Goal: Information Seeking & Learning: Learn about a topic

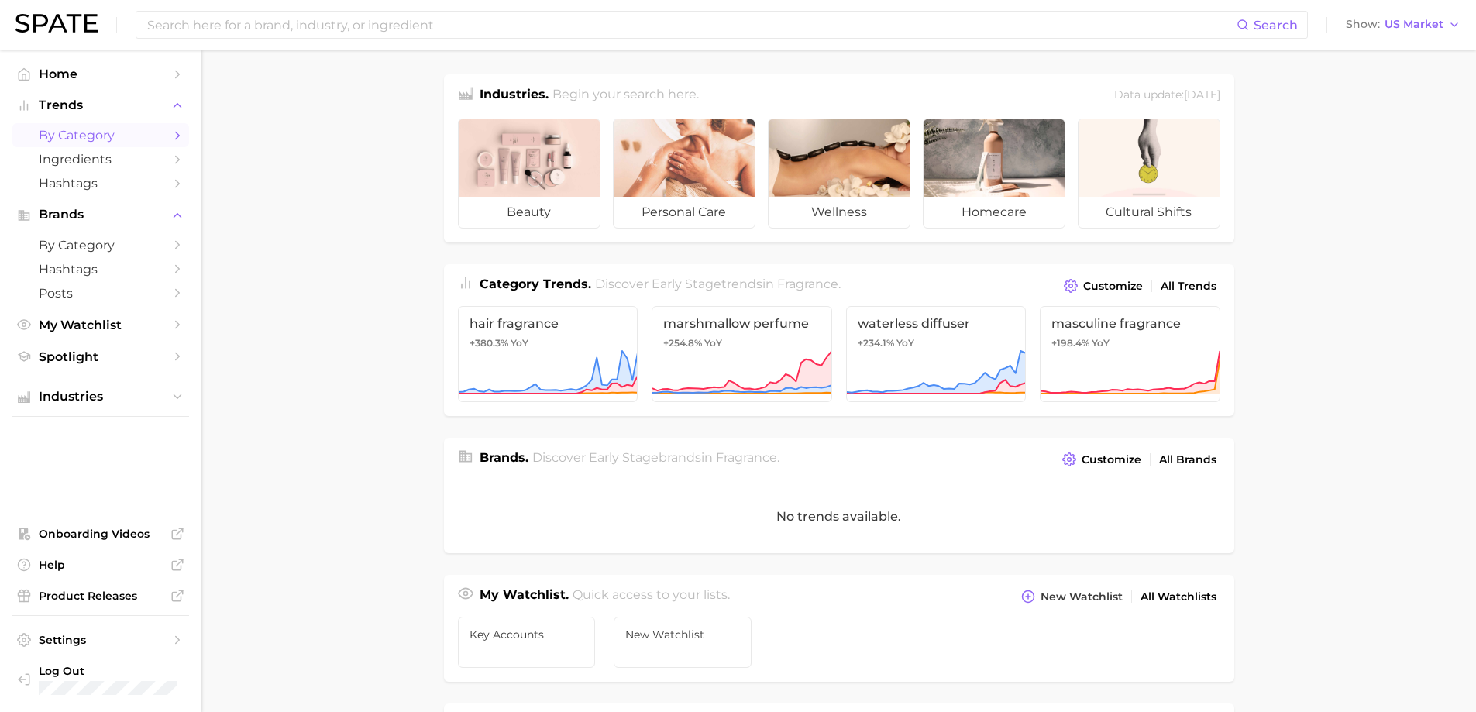
click at [77, 125] on link "by Category" at bounding box center [100, 135] width 177 height 24
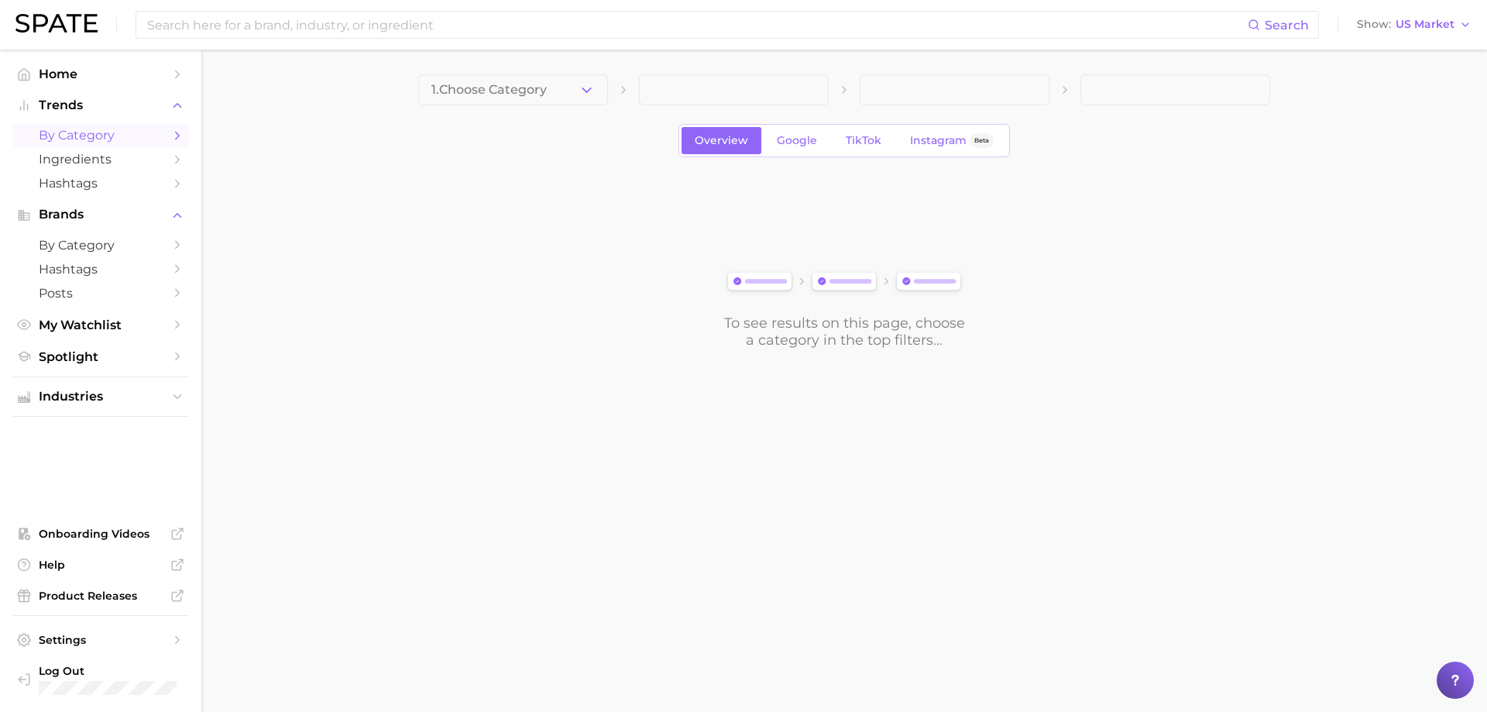
click at [538, 83] on span "1. Choose Category" at bounding box center [488, 90] width 115 height 14
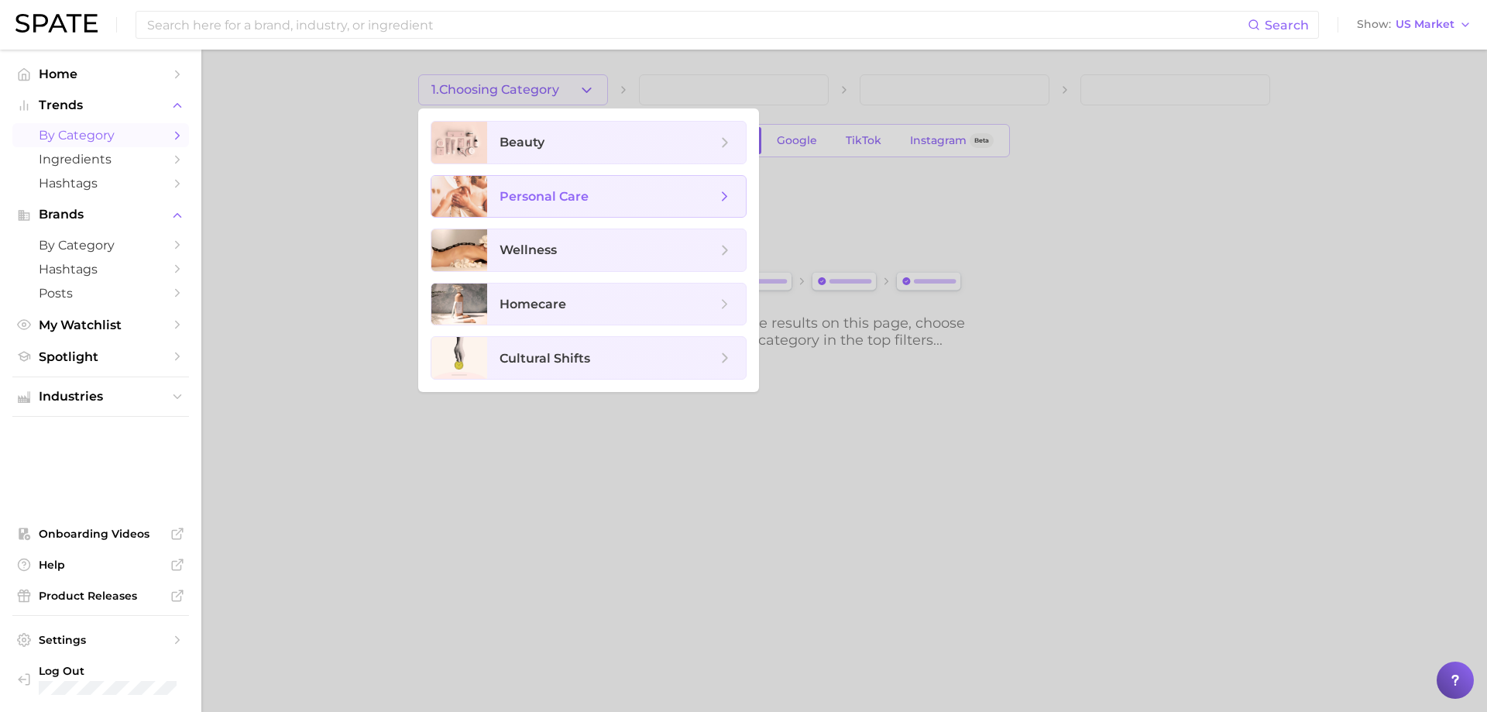
click at [626, 194] on span "personal care" at bounding box center [608, 196] width 217 height 17
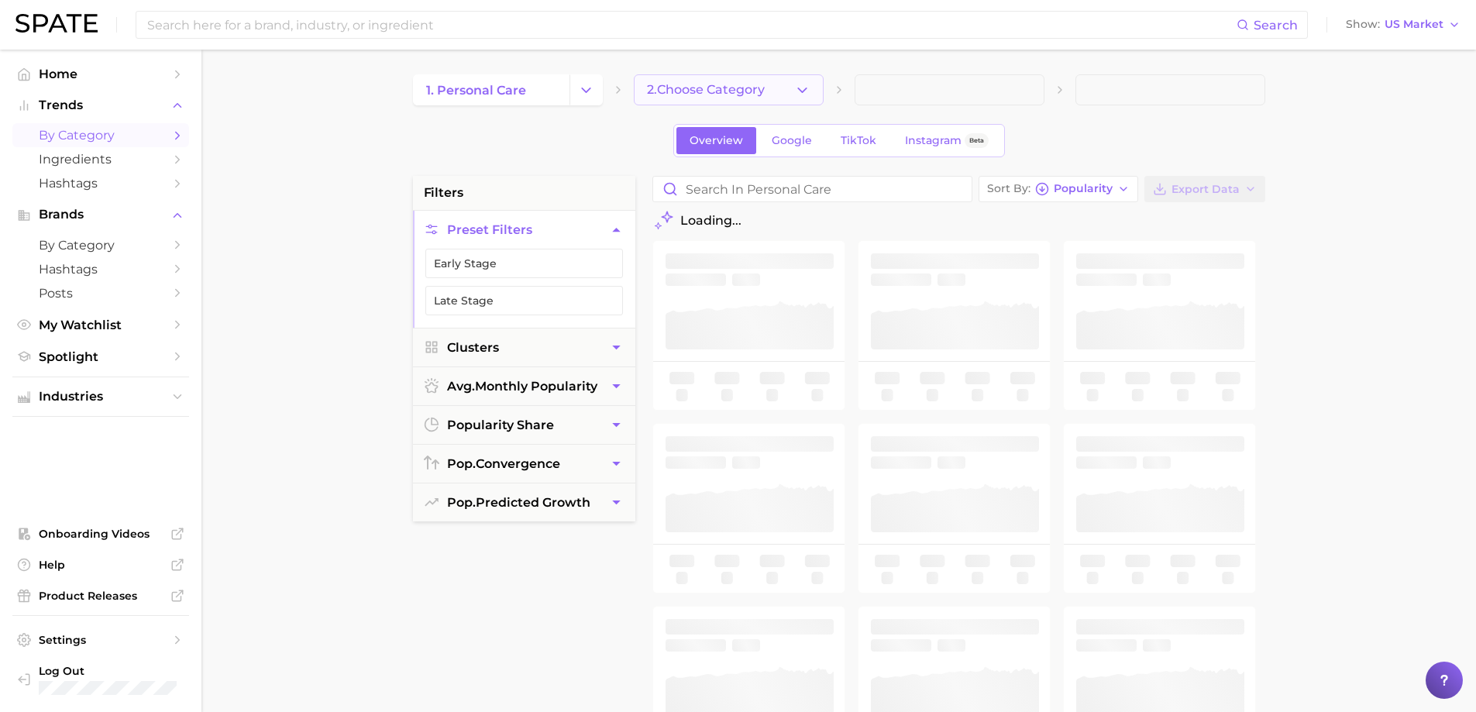
click at [765, 81] on button "2. Choose Category" at bounding box center [729, 89] width 190 height 31
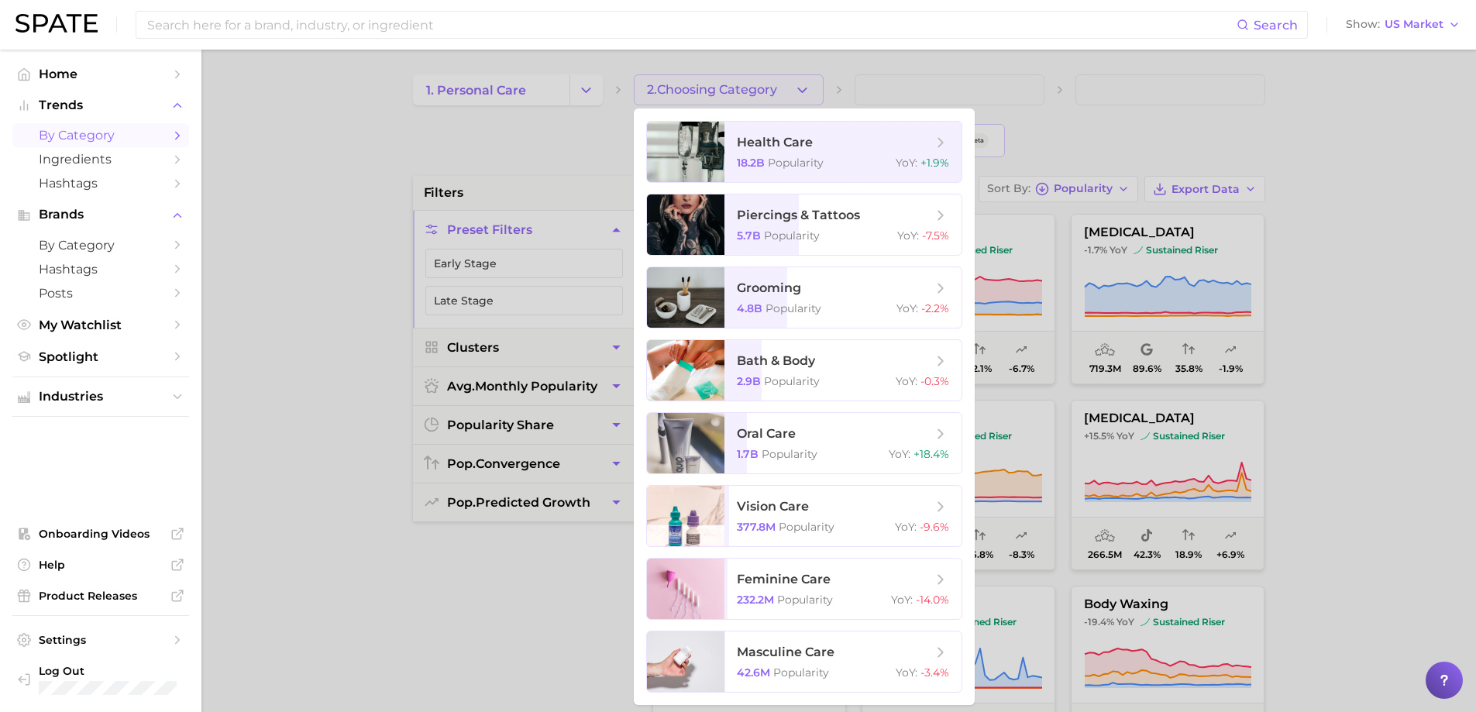
click at [572, 86] on div at bounding box center [738, 356] width 1476 height 712
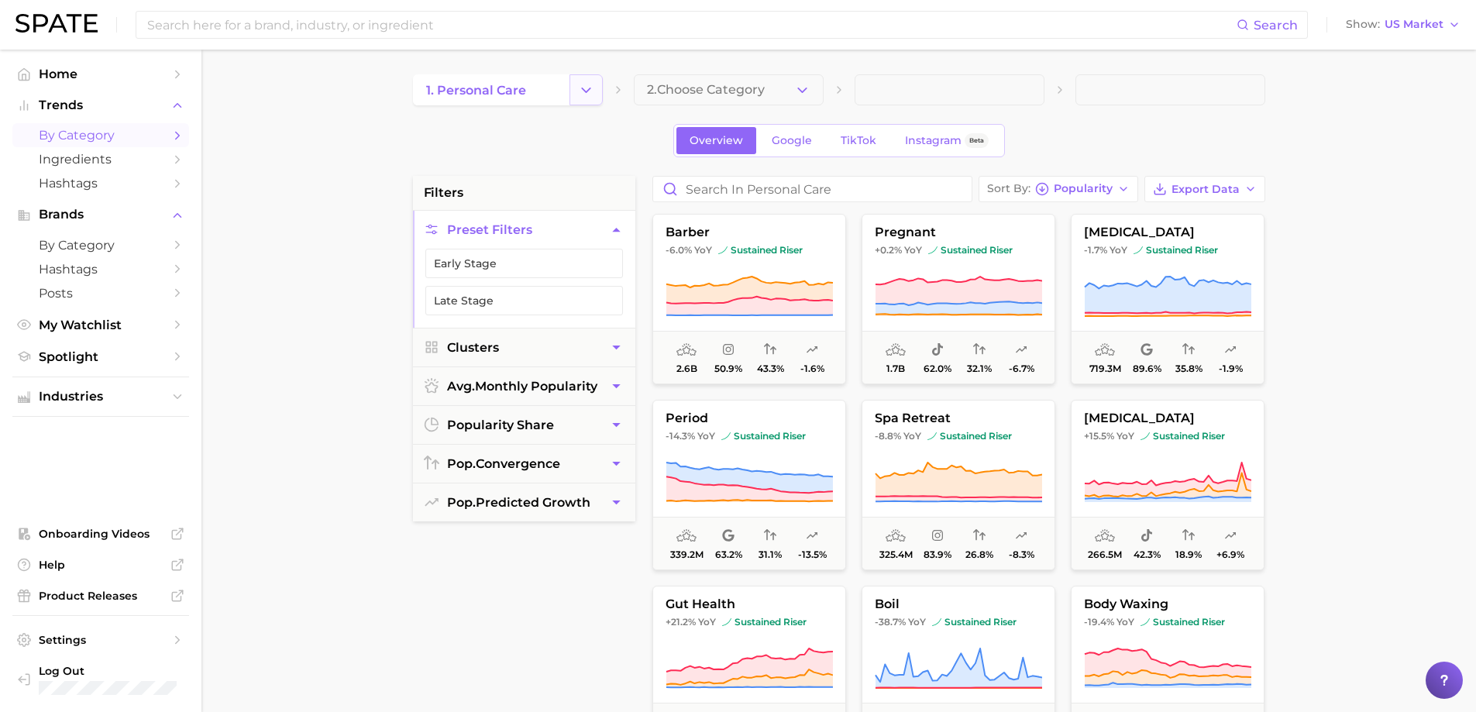
click at [591, 85] on icon "Change Category" at bounding box center [586, 90] width 16 height 16
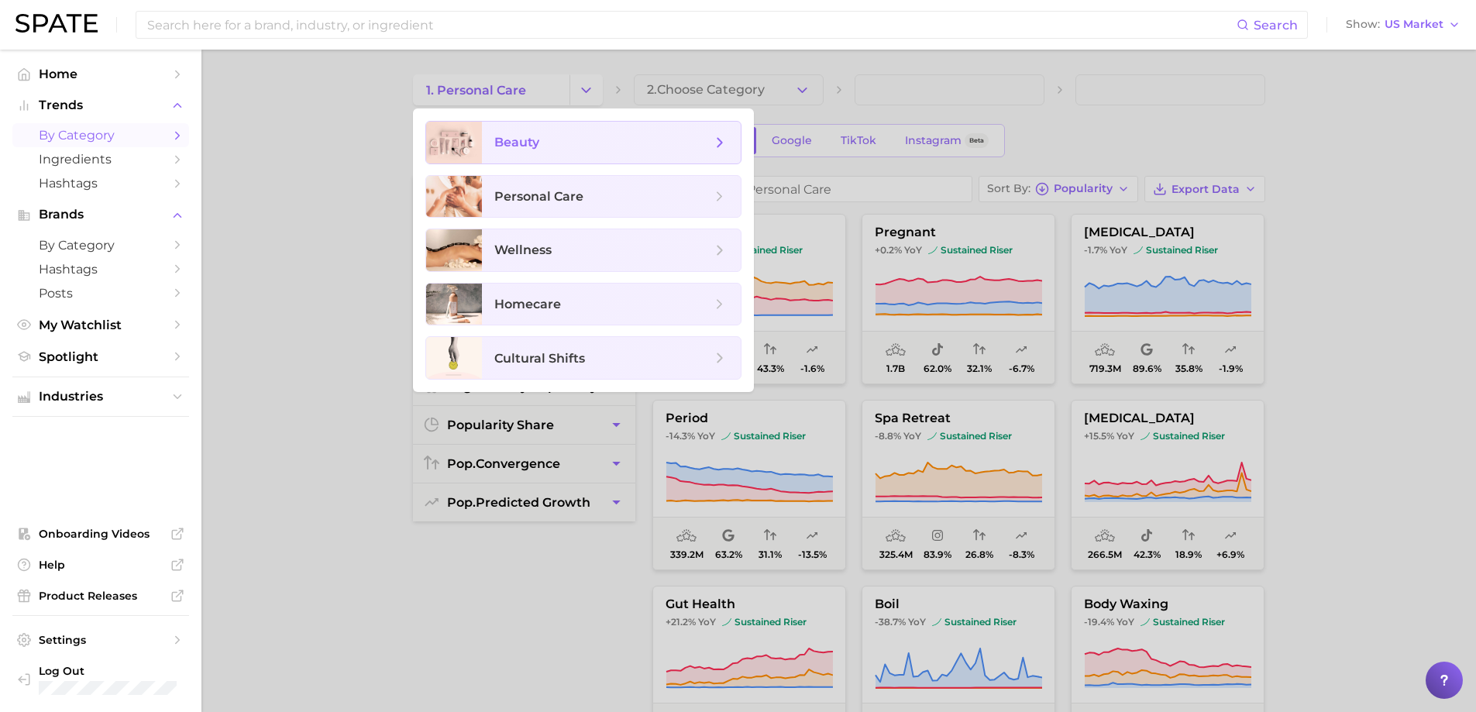
click at [589, 144] on span "beauty" at bounding box center [602, 142] width 217 height 17
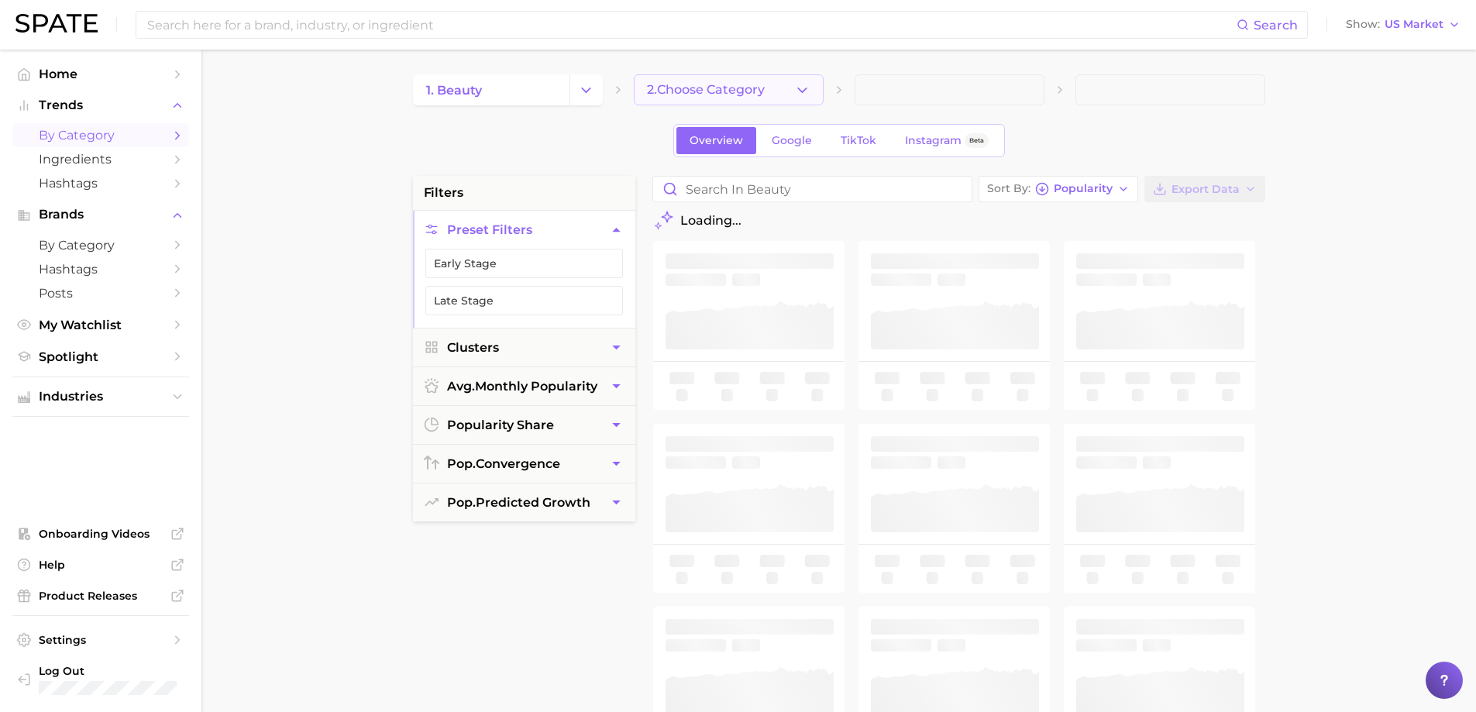
click at [662, 87] on span "2. Choose Category" at bounding box center [706, 90] width 118 height 14
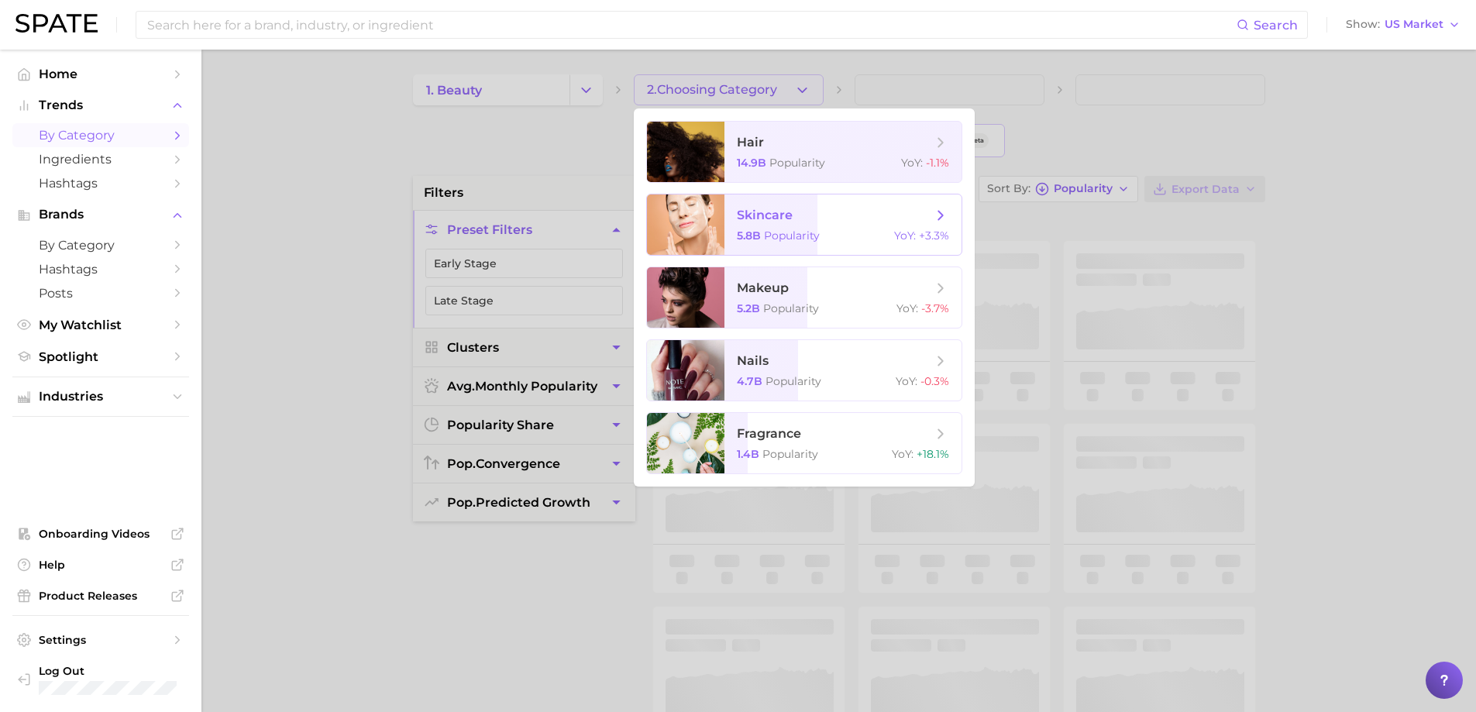
click at [764, 219] on span "skincare" at bounding box center [765, 215] width 56 height 15
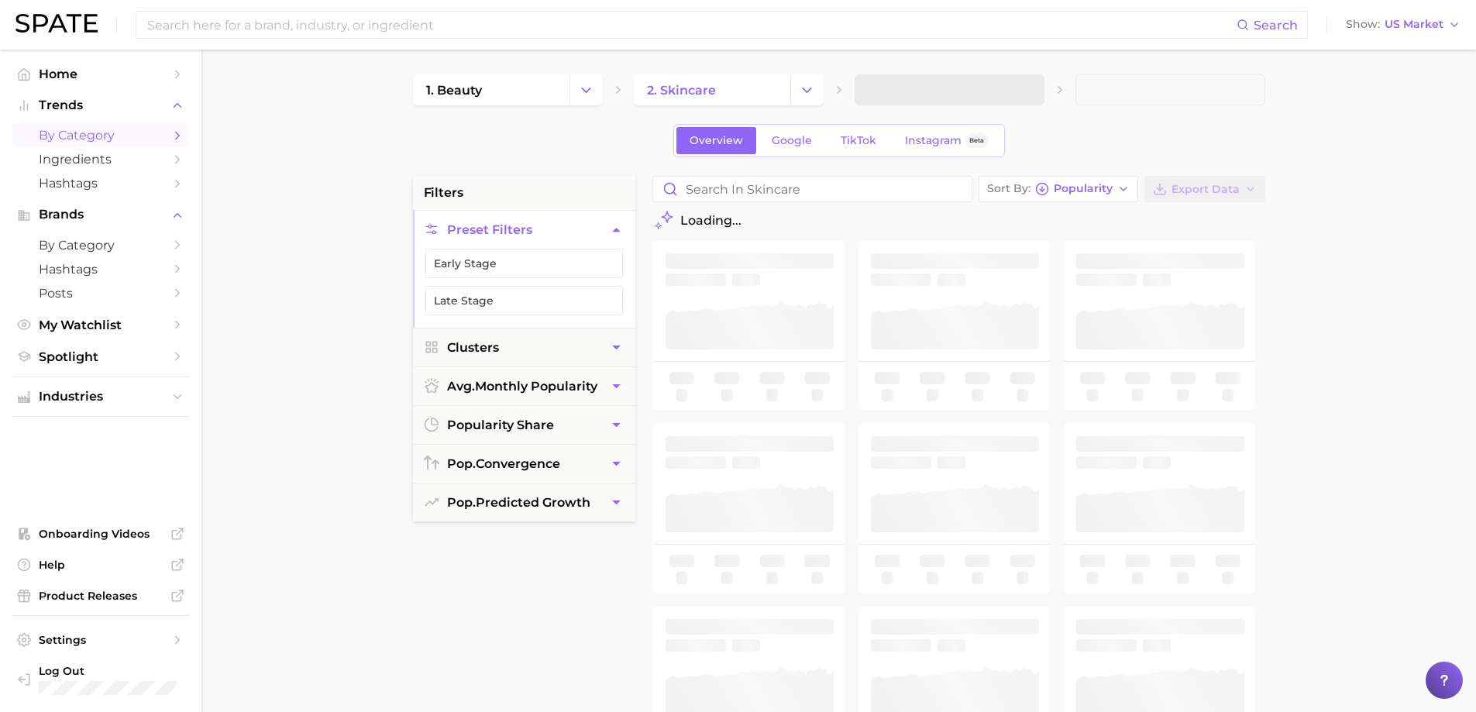
click at [1036, 86] on span at bounding box center [949, 89] width 190 height 31
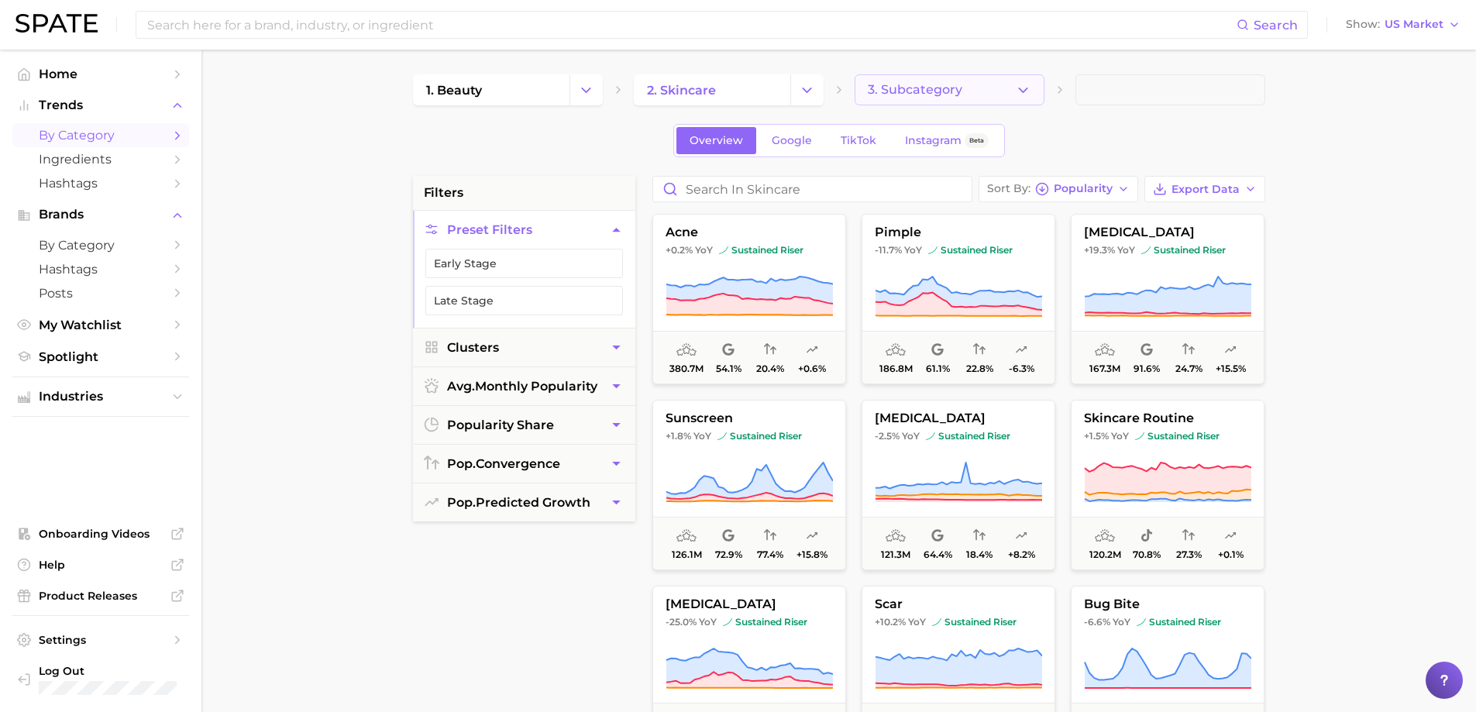
click at [938, 88] on span "3. Subcategory" at bounding box center [915, 90] width 95 height 14
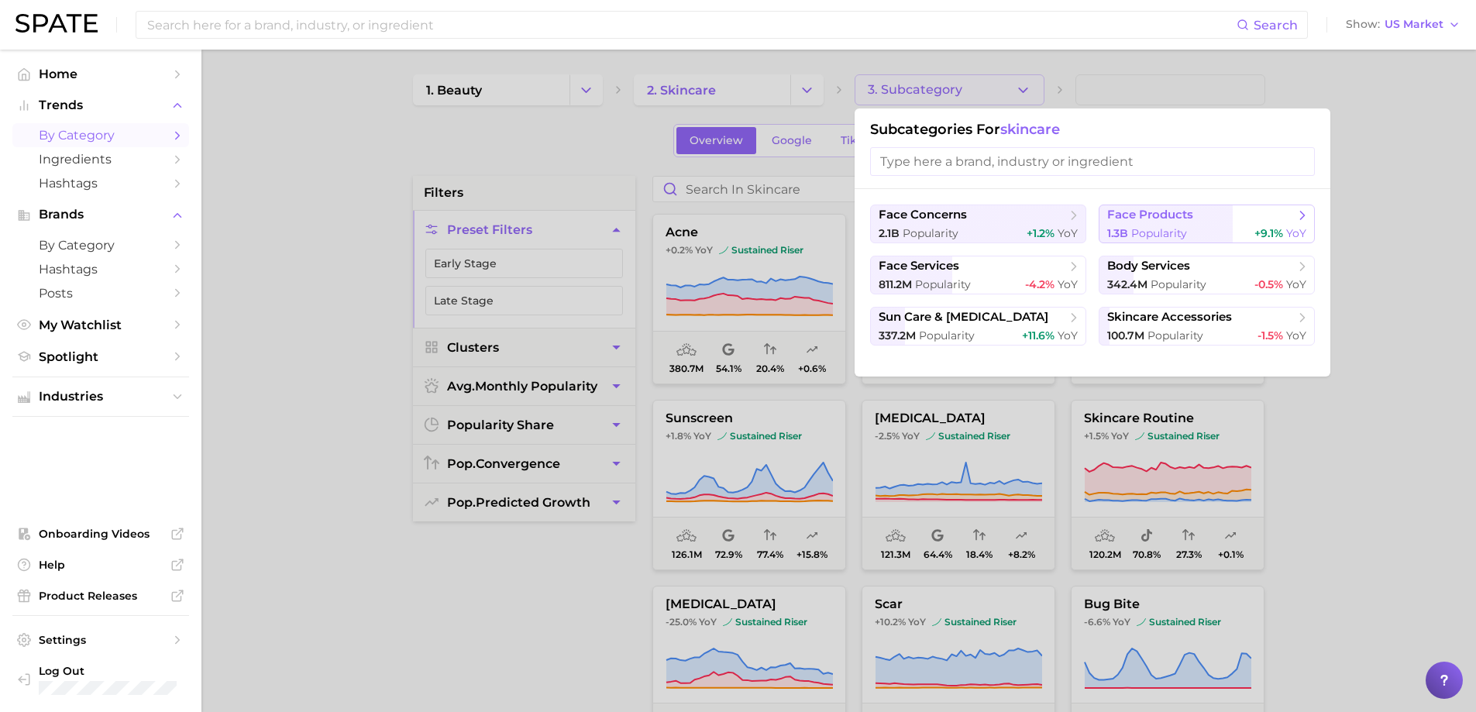
click at [1301, 222] on icon at bounding box center [1301, 215] width 15 height 15
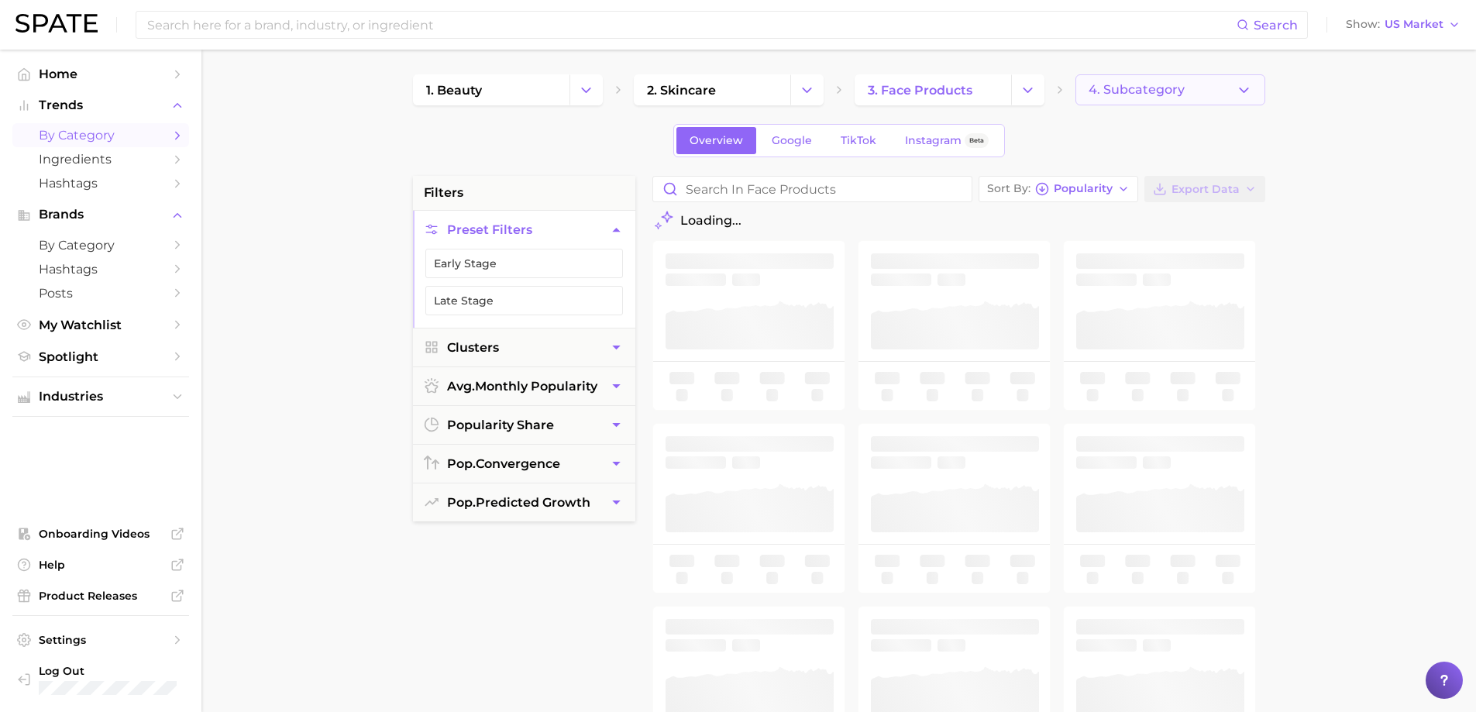
drag, startPoint x: 1198, startPoint y: 108, endPoint x: 1213, endPoint y: 93, distance: 21.4
click at [1213, 93] on button "4. Subcategory" at bounding box center [1170, 89] width 190 height 31
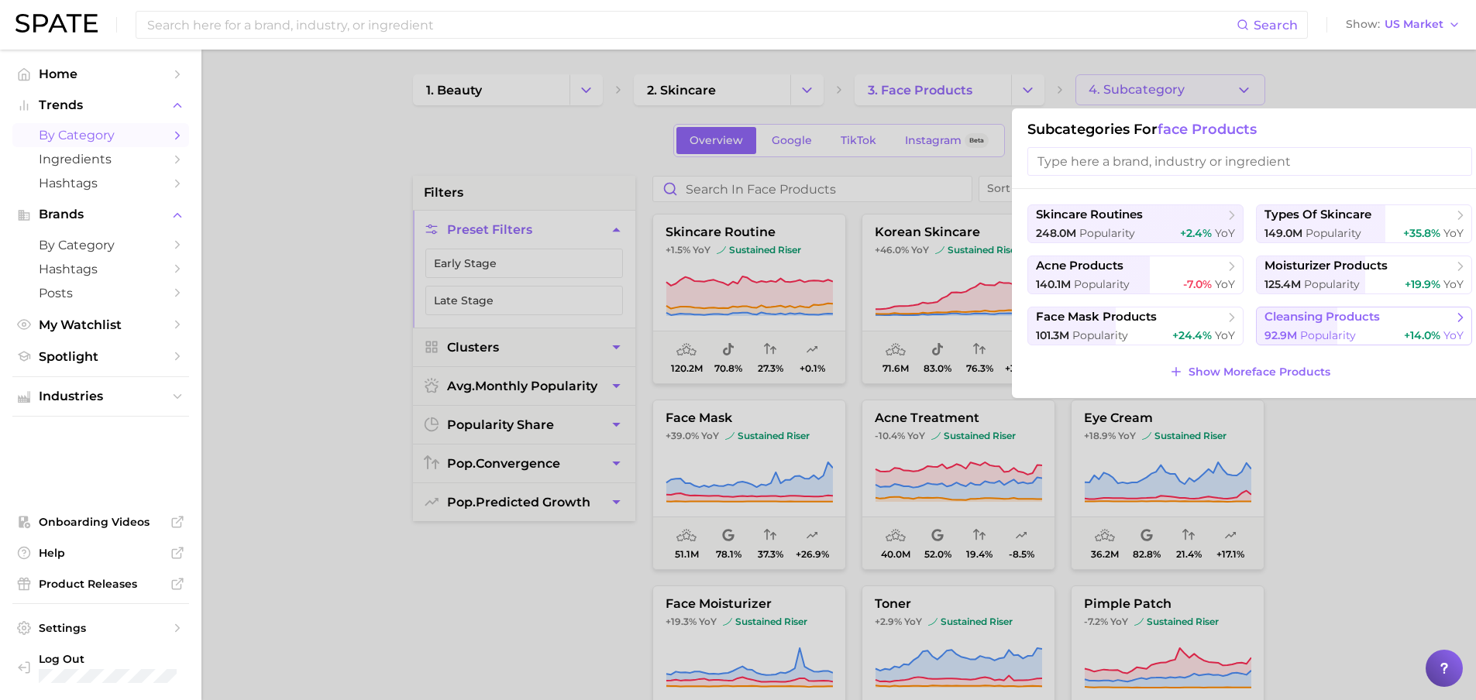
click at [1363, 325] on button "cleansing products 92.9m Popularity +14.0% YoY" at bounding box center [1364, 326] width 216 height 39
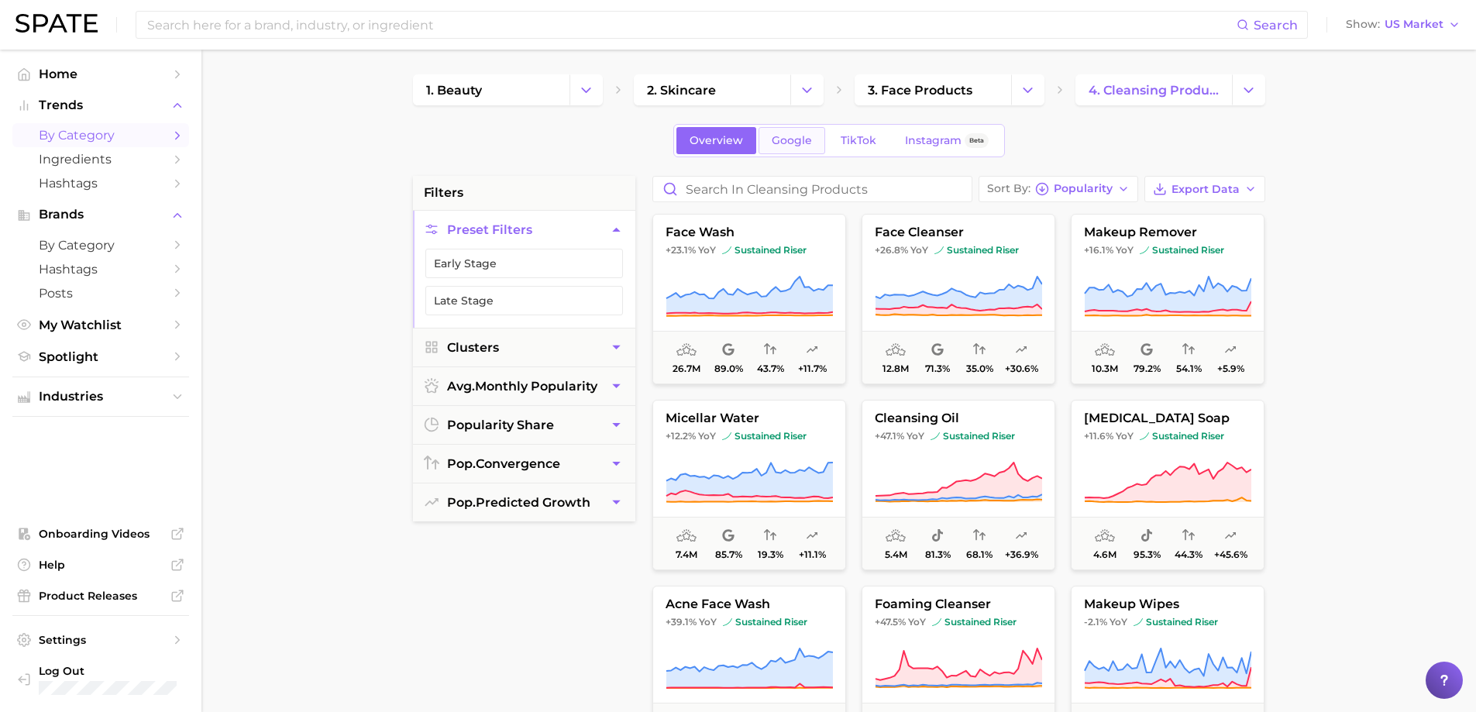
click at [798, 137] on span "Google" at bounding box center [792, 140] width 40 height 13
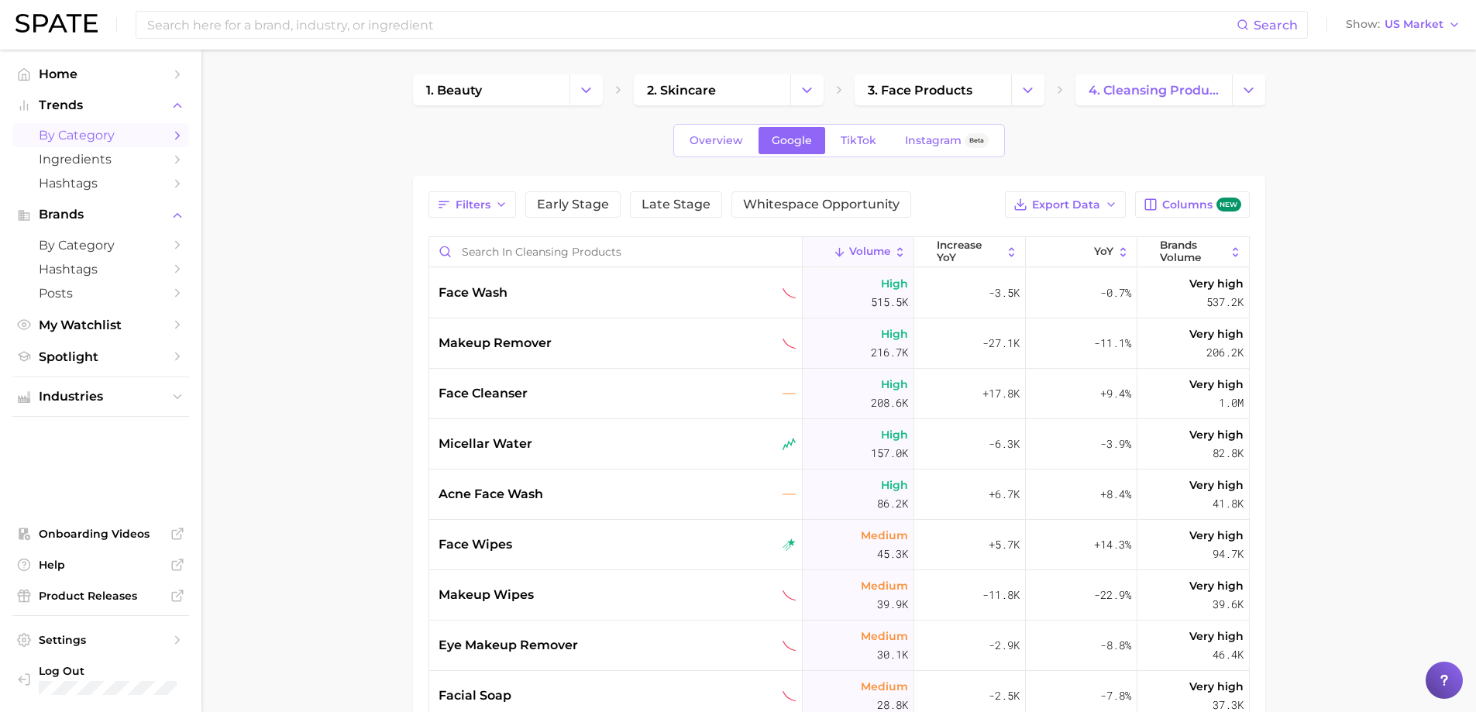
click at [884, 249] on button "Volume" at bounding box center [859, 252] width 112 height 30
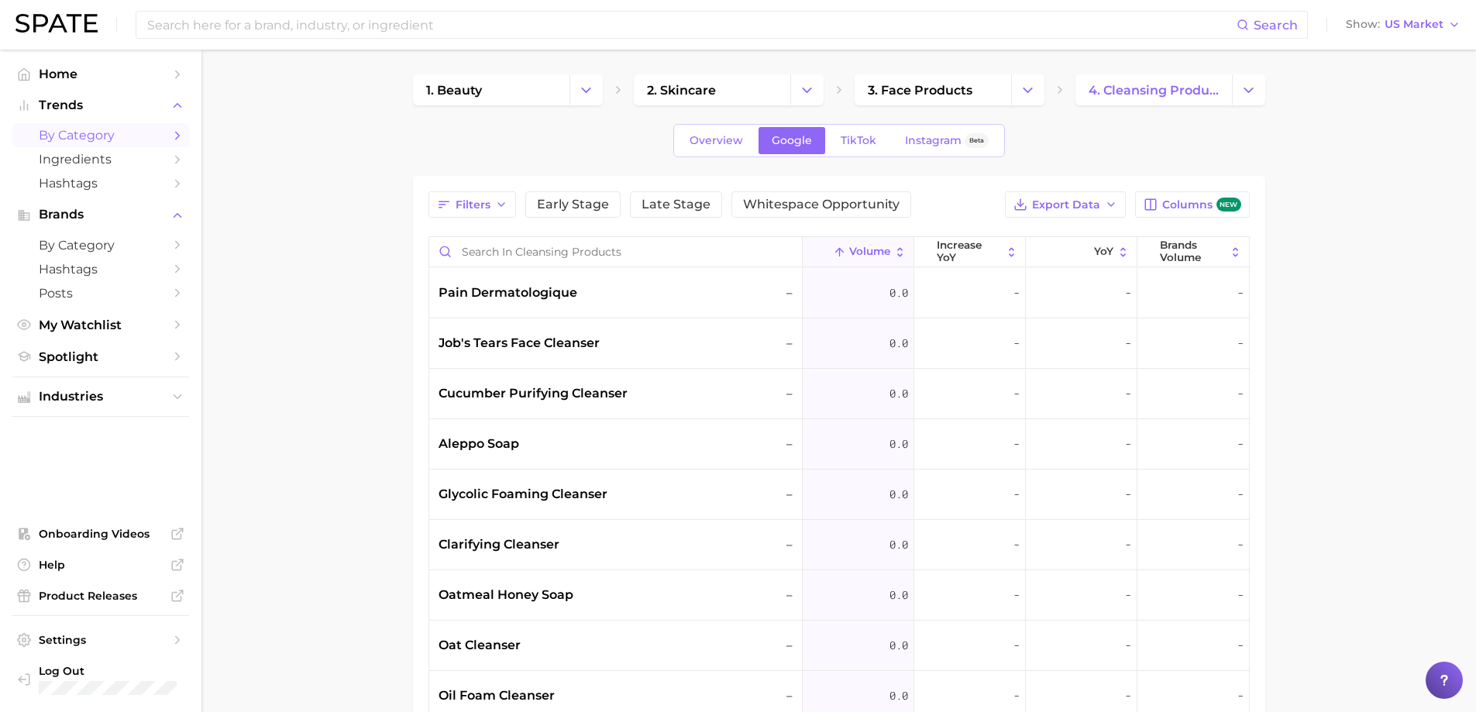
click at [885, 247] on button "Volume" at bounding box center [859, 252] width 112 height 30
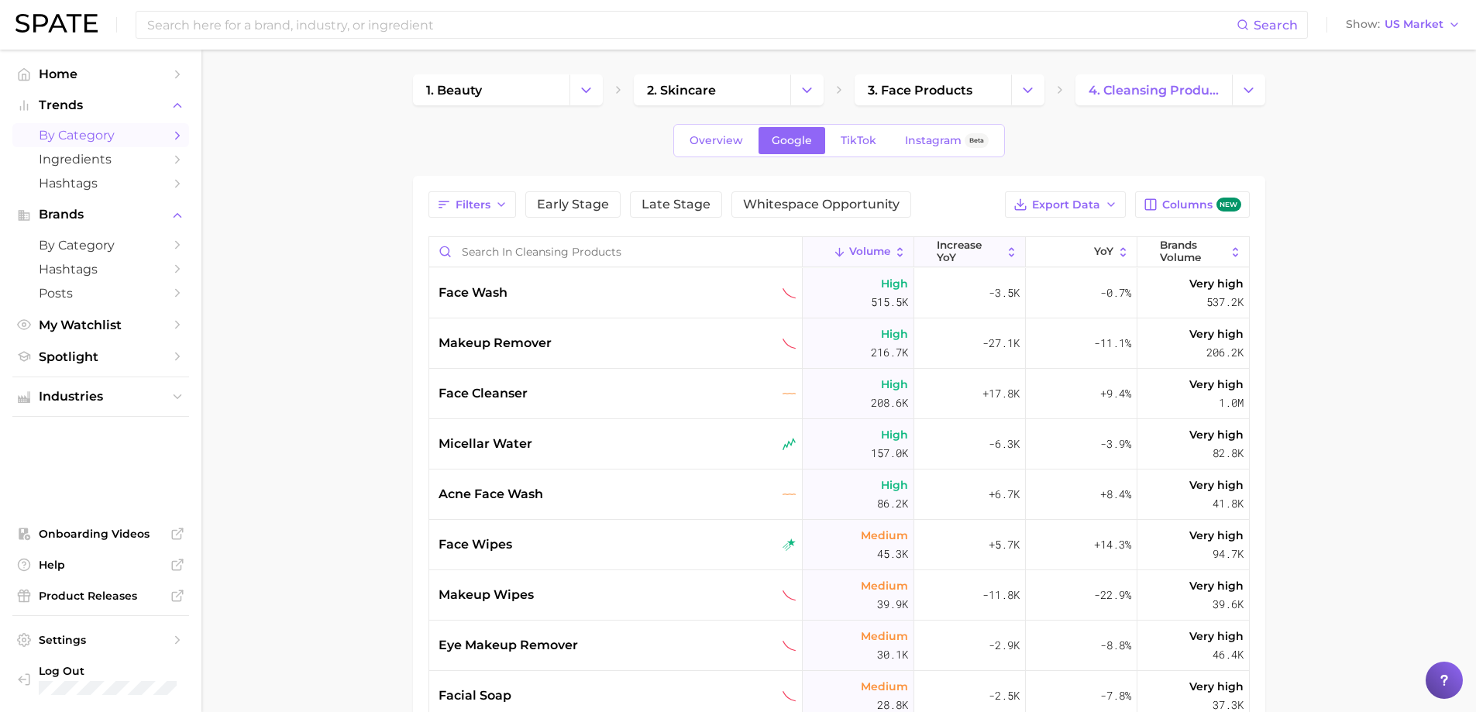
click at [963, 253] on span "increase YoY" at bounding box center [969, 251] width 65 height 24
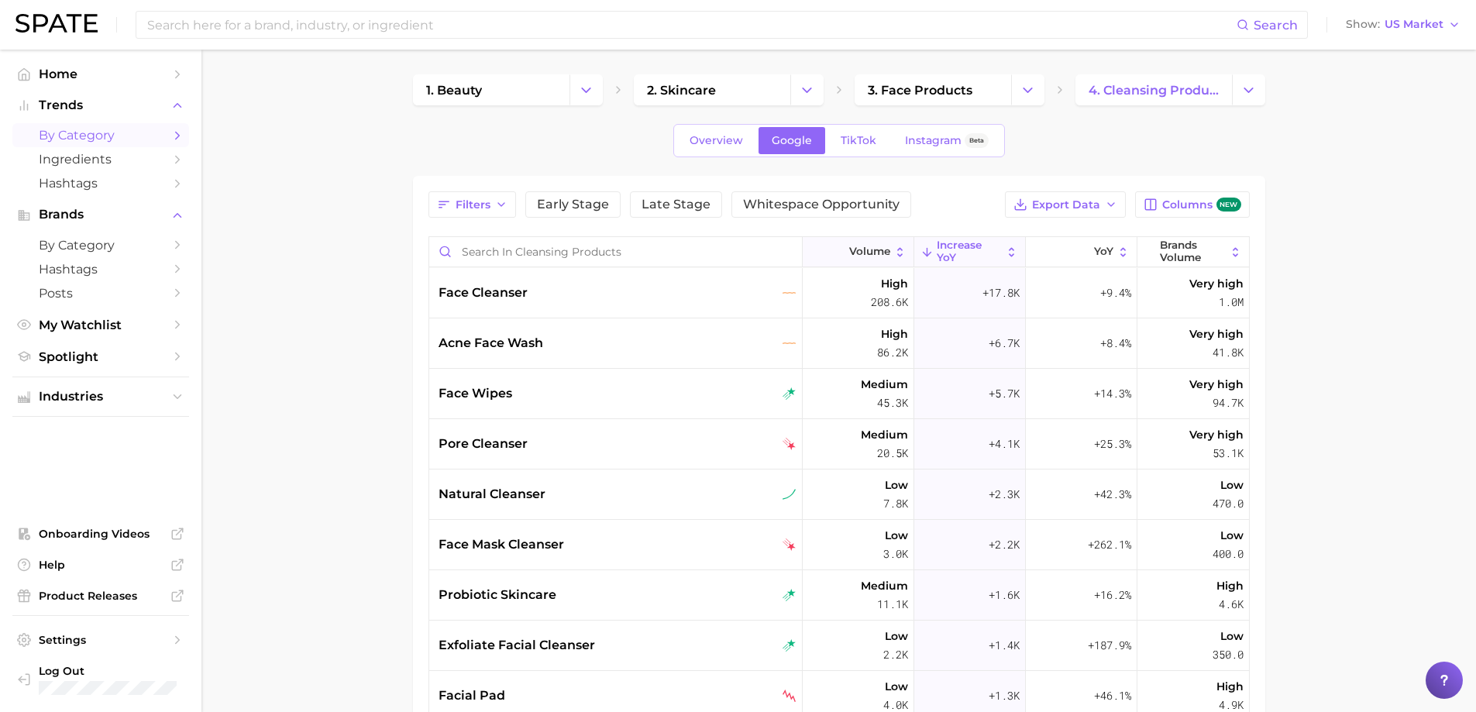
click at [893, 255] on icon at bounding box center [899, 252] width 13 height 13
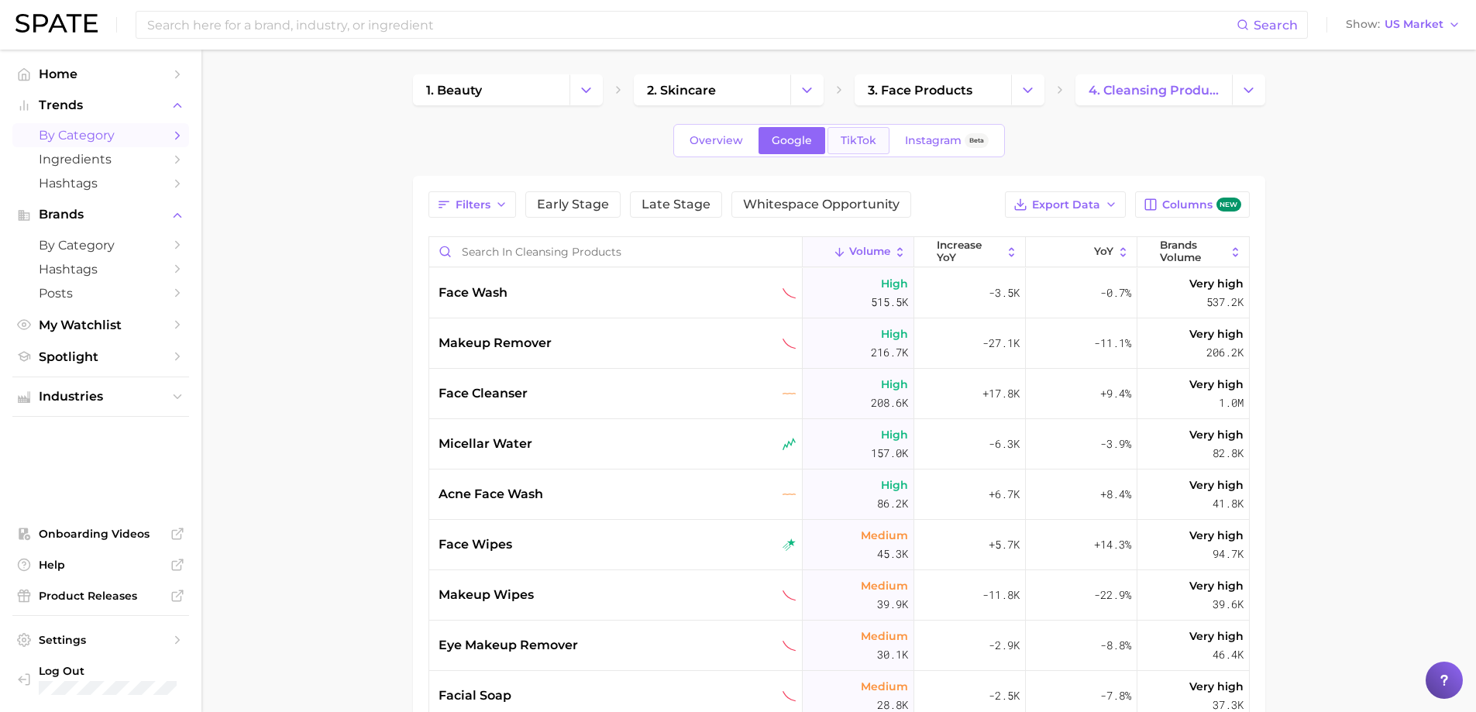
click at [858, 134] on span "TikTok" at bounding box center [858, 140] width 36 height 13
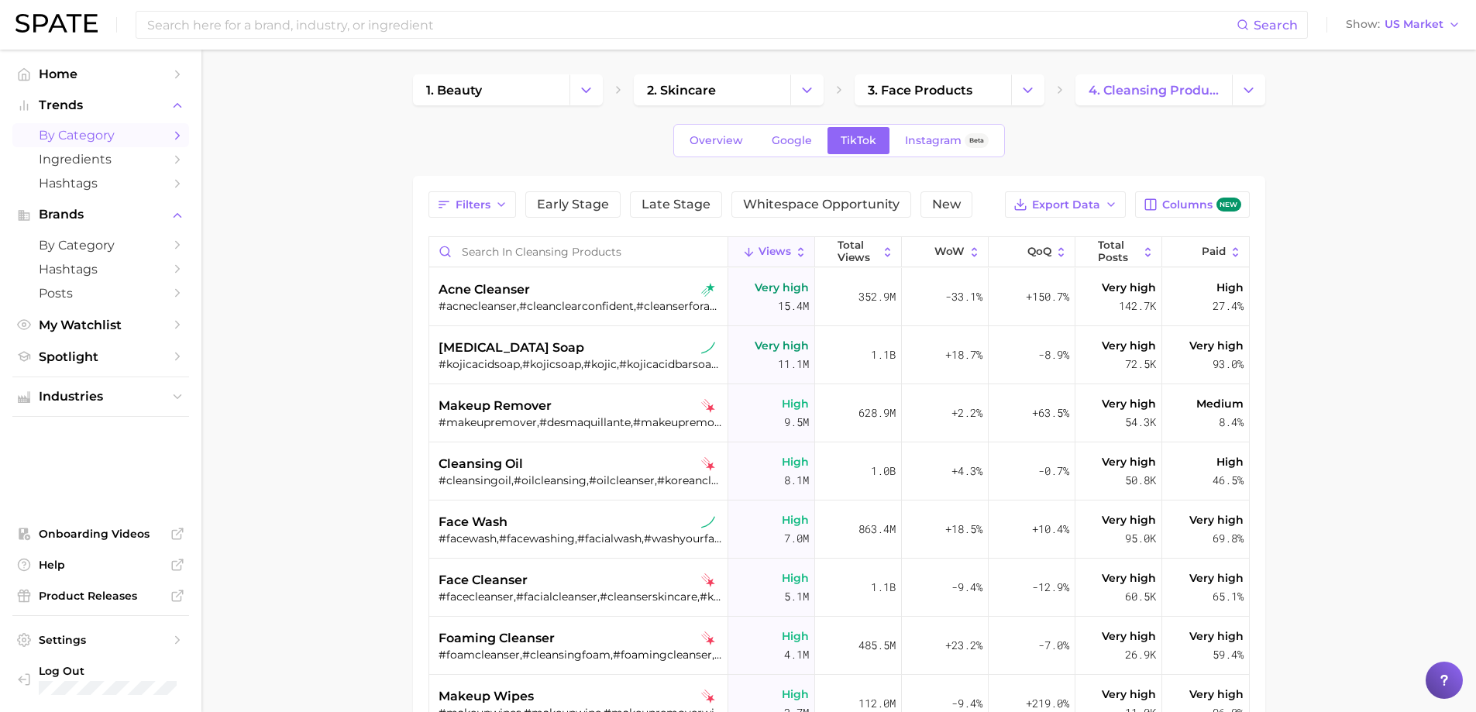
click at [788, 242] on button "Views" at bounding box center [771, 252] width 87 height 30
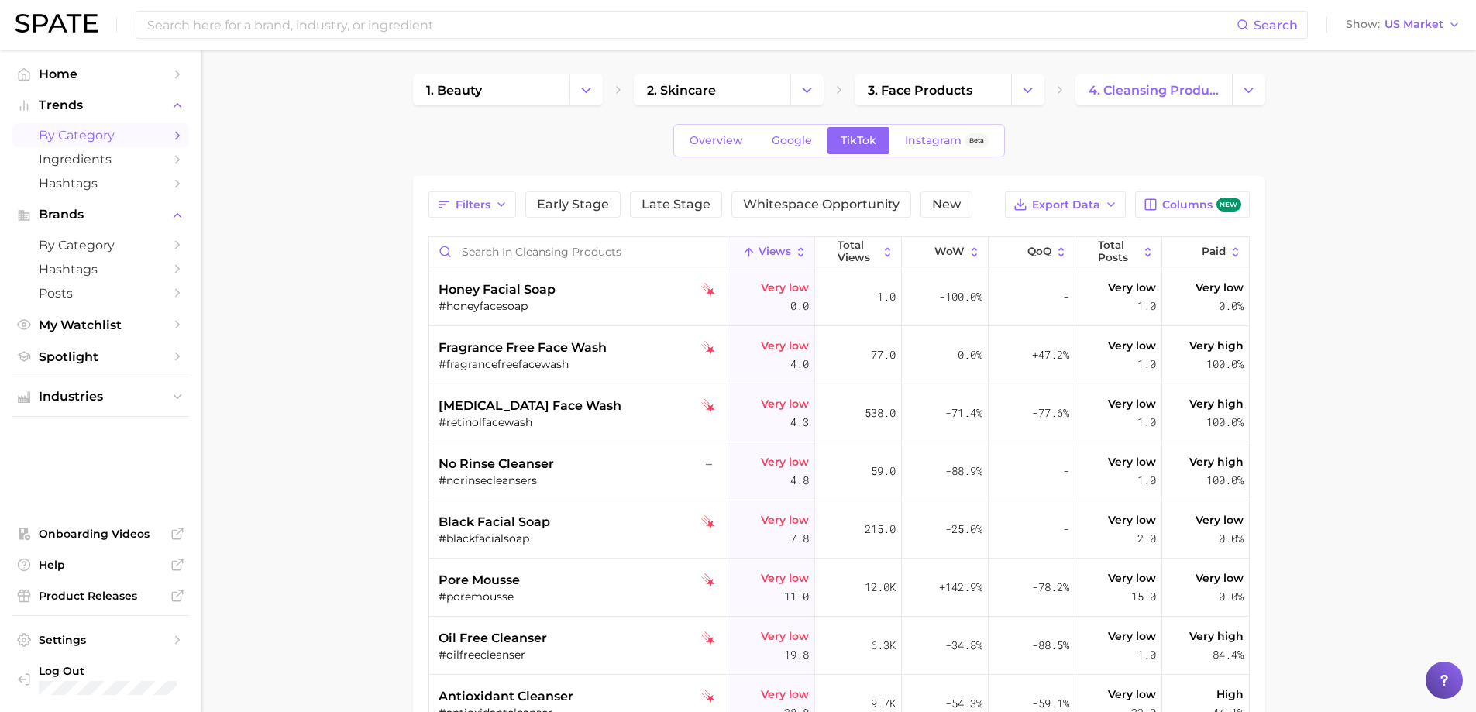
click at [788, 242] on button "Views" at bounding box center [771, 252] width 87 height 30
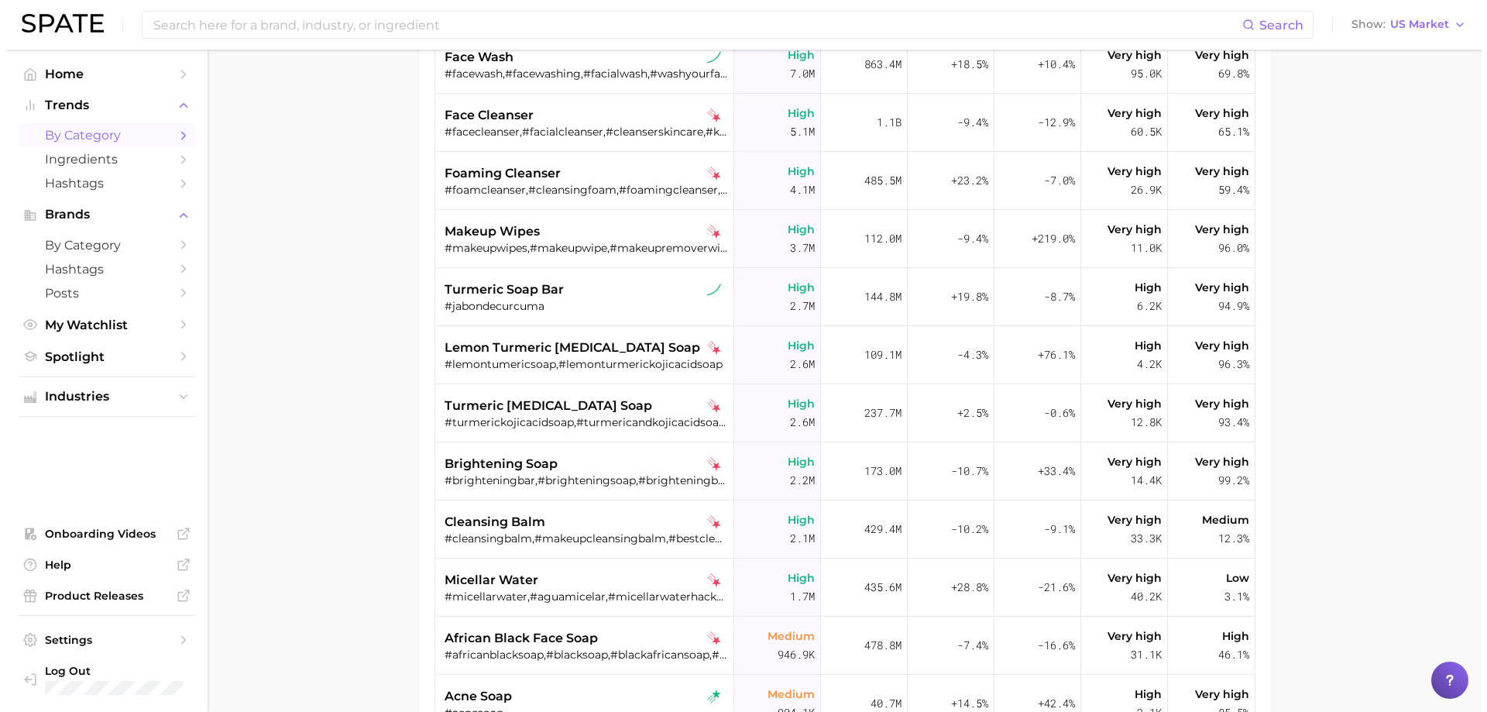
scroll to position [310, 0]
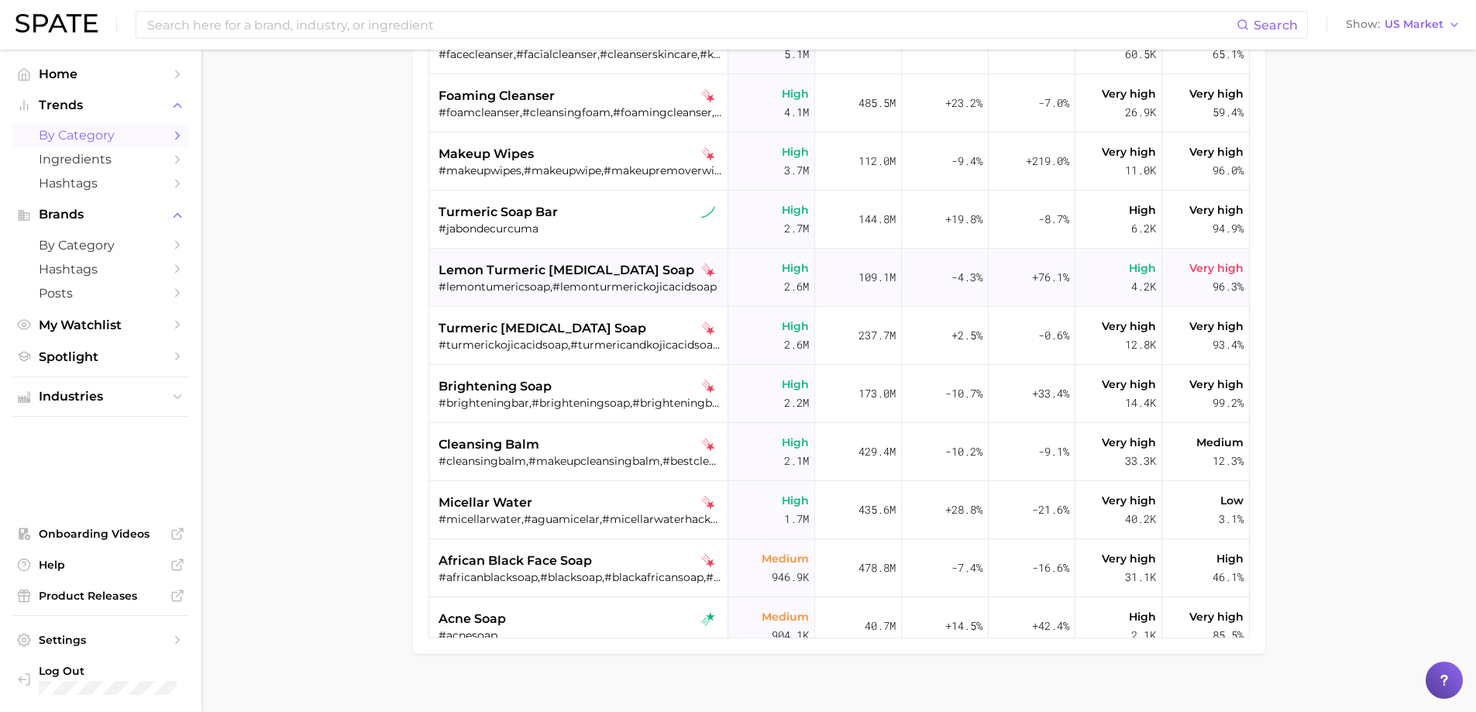
drag, startPoint x: 434, startPoint y: 273, endPoint x: 603, endPoint y: 266, distance: 169.0
click at [603, 266] on div "lemon turmeric [MEDICAL_DATA] soap #lemontumericsoap,#lemonturmerickojicacidsoap" at bounding box center [578, 278] width 299 height 58
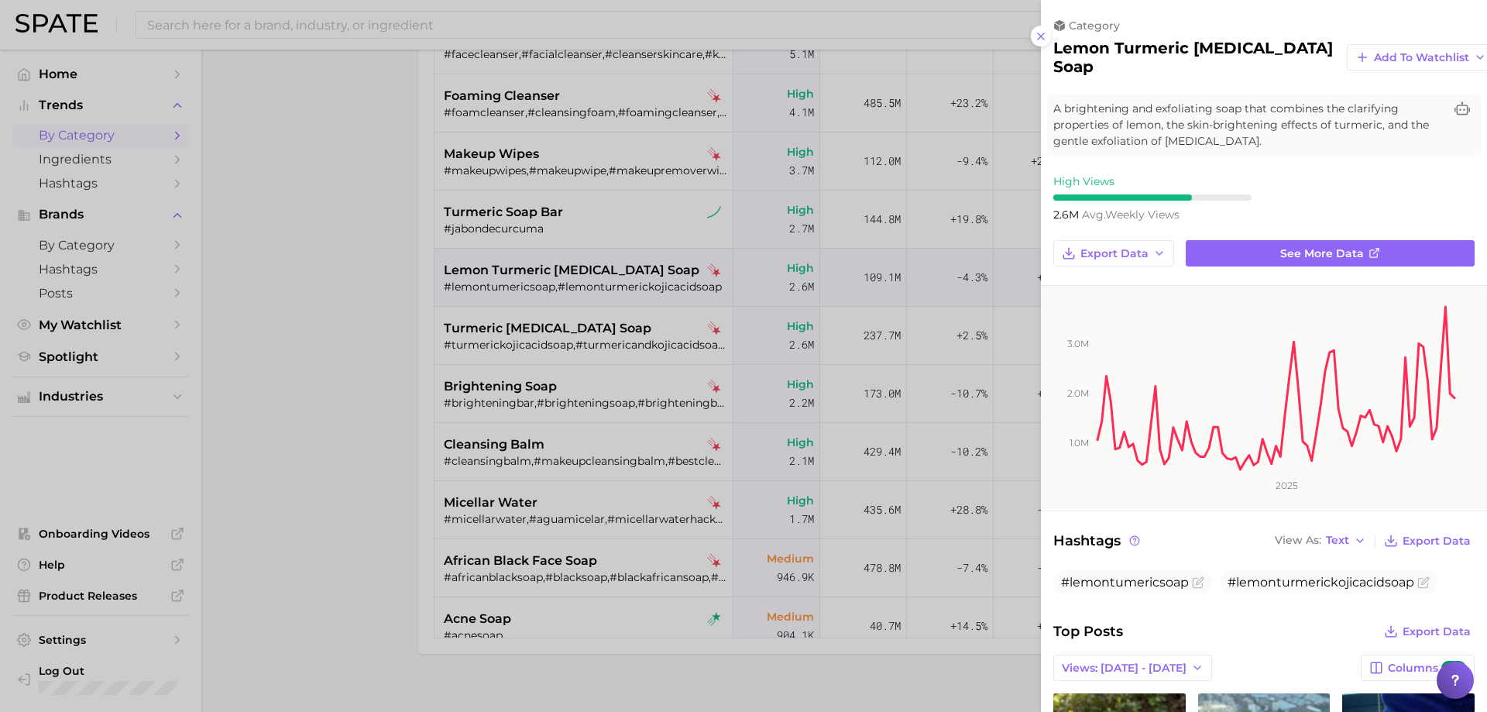
scroll to position [0, 0]
drag, startPoint x: 1049, startPoint y: 54, endPoint x: 1102, endPoint y: 68, distance: 55.2
click at [1102, 68] on div "category lemon turmeric [MEDICAL_DATA] soap Add to Watchlist" at bounding box center [1264, 47] width 446 height 57
copy h2 "lemon turmeric [MEDICAL_DATA] soap"
click at [1042, 36] on line at bounding box center [1041, 36] width 6 height 6
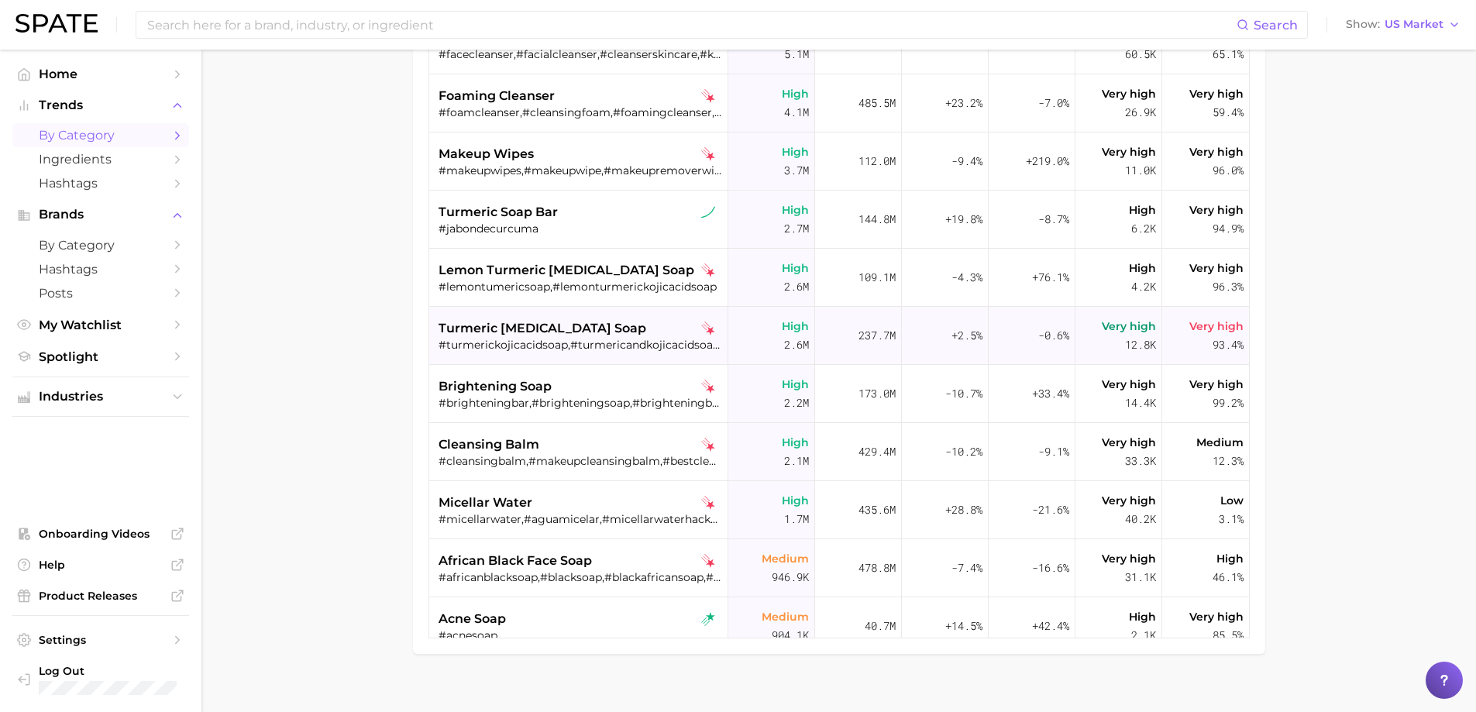
click at [436, 327] on div "turmeric [MEDICAL_DATA] soap #turmerickojicacidsoap,#turmericandkojicacidsoap,#…" at bounding box center [578, 336] width 299 height 58
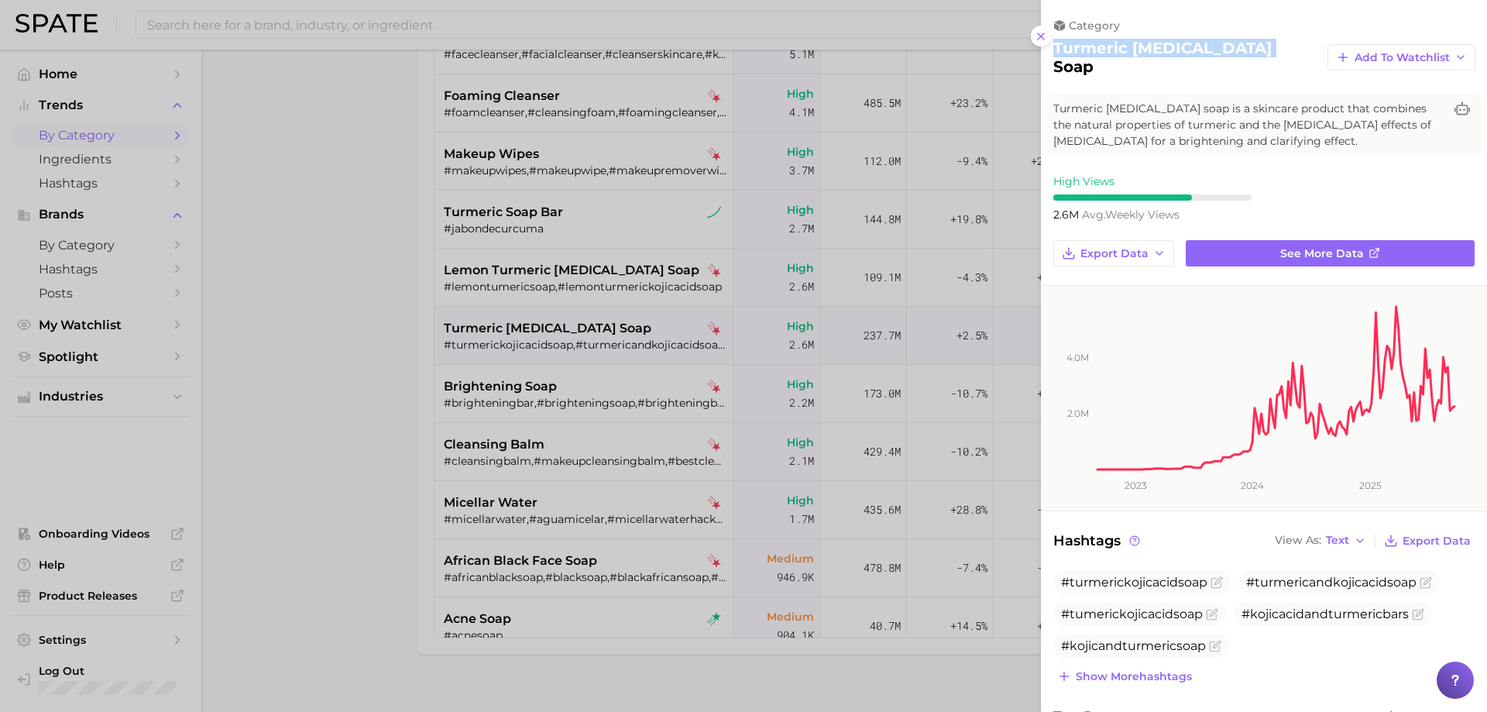
drag, startPoint x: 1055, startPoint y: 50, endPoint x: 1256, endPoint y: 36, distance: 201.2
click at [1256, 36] on div "category turmeric [MEDICAL_DATA] soap Add to Watchlist" at bounding box center [1264, 47] width 446 height 57
copy h2 "turmeric [MEDICAL_DATA] soap"
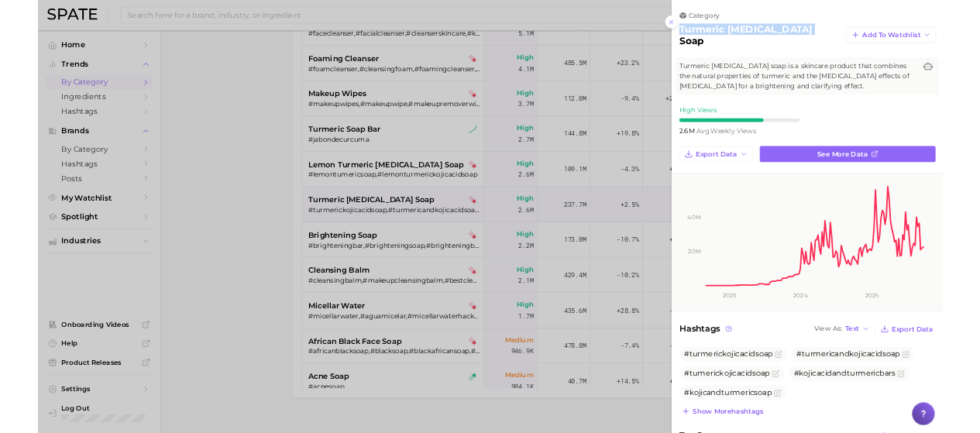
scroll to position [232, 0]
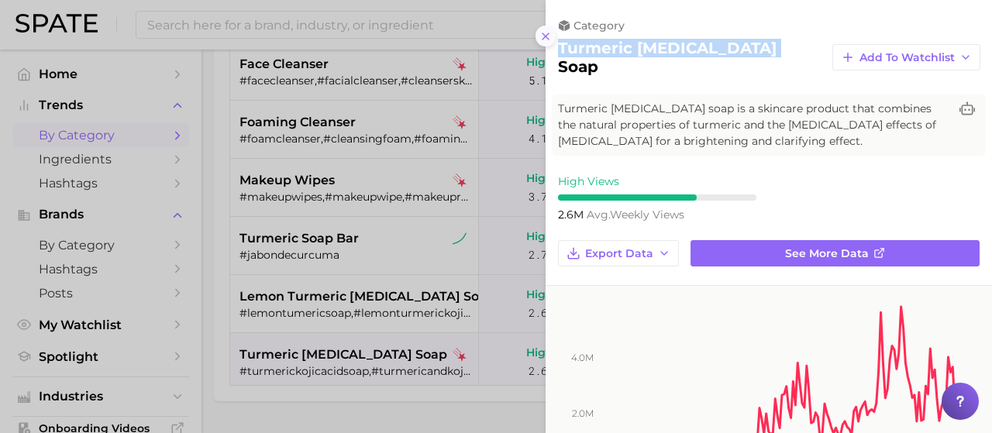
click at [548, 36] on icon at bounding box center [545, 36] width 12 height 12
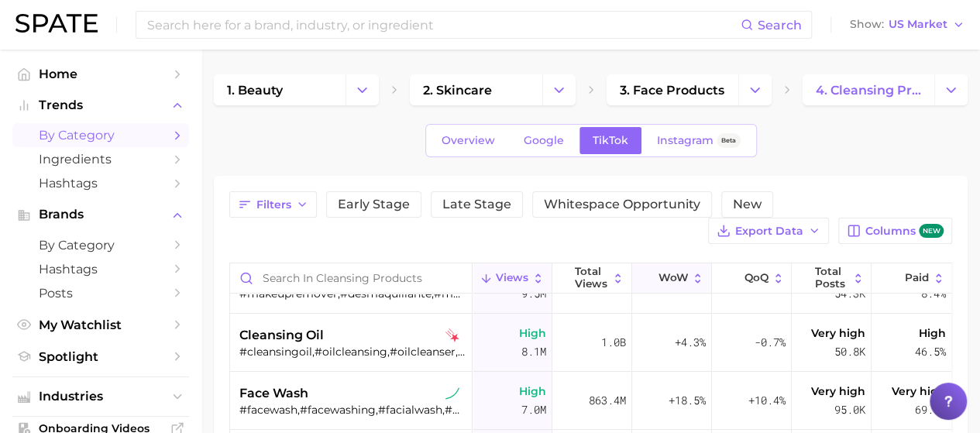
scroll to position [0, 0]
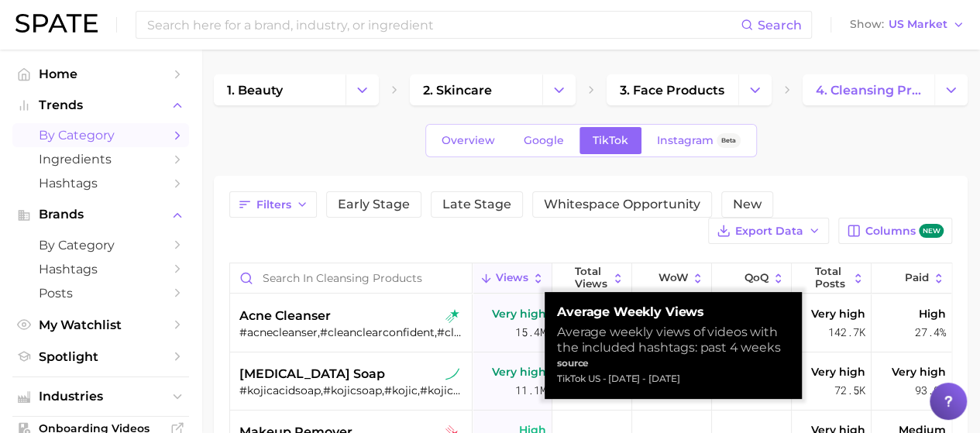
drag, startPoint x: 557, startPoint y: 327, endPoint x: 765, endPoint y: 391, distance: 217.3
click at [765, 391] on div "Average Weekly Views Average weekly views of videos with the included hashtags:…" at bounding box center [673, 345] width 257 height 107
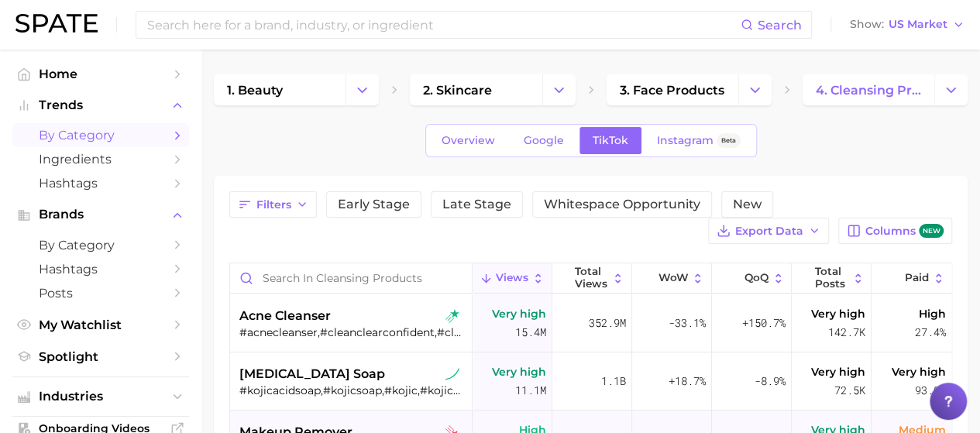
copy div "Average weekly views of videos with the included hashtags: past 4 weeks source …"
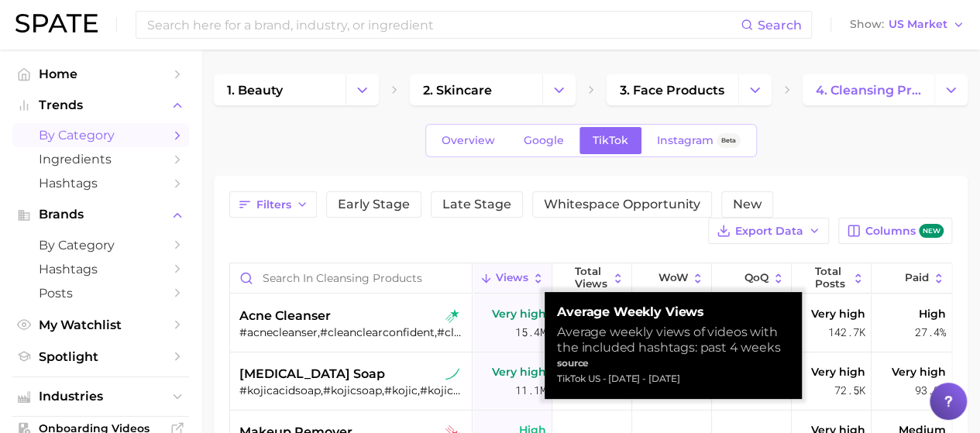
drag, startPoint x: 558, startPoint y: 333, endPoint x: 754, endPoint y: 383, distance: 203.1
click at [754, 383] on div "Average Weekly Views Average weekly views of videos with the included hashtags:…" at bounding box center [673, 345] width 232 height 82
copy div "Average weekly views of videos with the included hashtags: past 4 weeks source …"
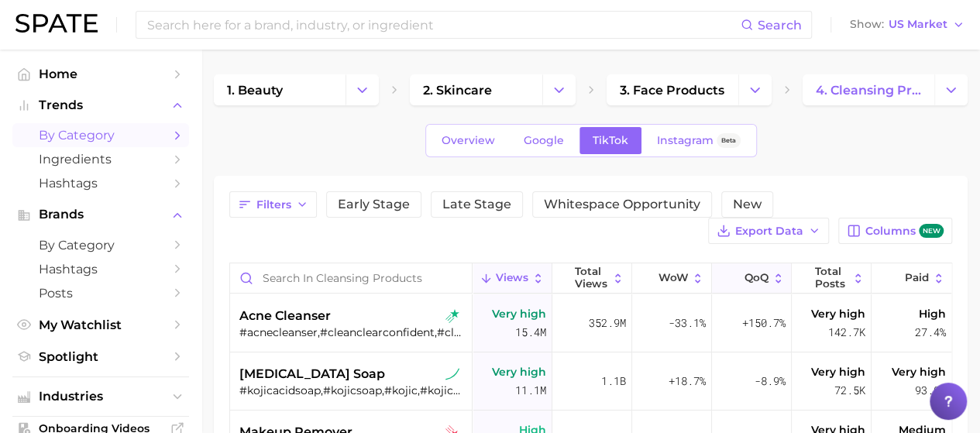
click at [760, 273] on button "QoQ" at bounding box center [752, 278] width 80 height 30
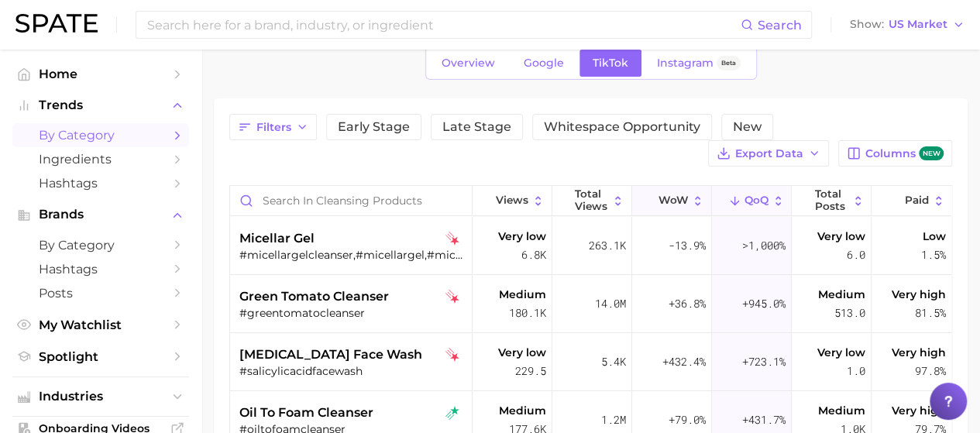
click at [659, 196] on span "WoW" at bounding box center [673, 200] width 30 height 12
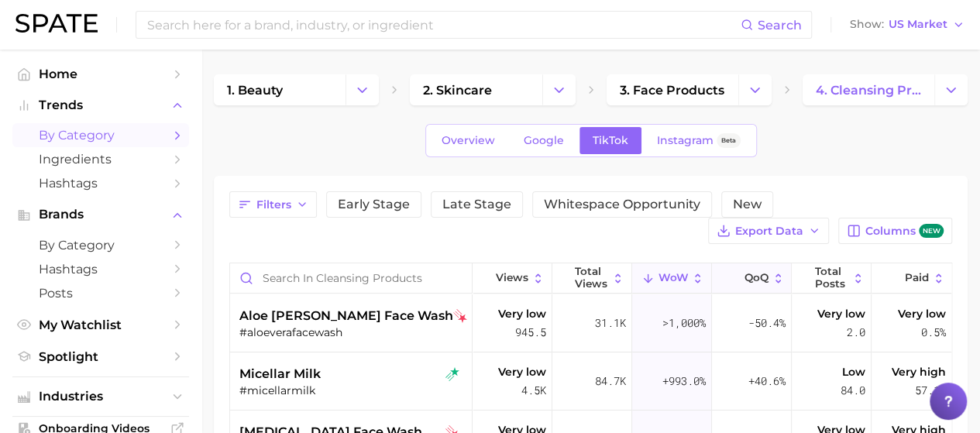
click at [756, 275] on span "QoQ" at bounding box center [756, 278] width 24 height 12
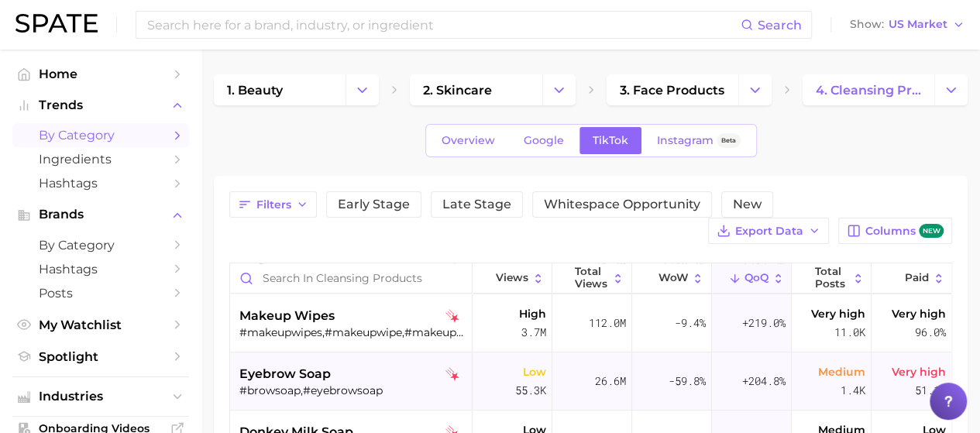
scroll to position [542, 0]
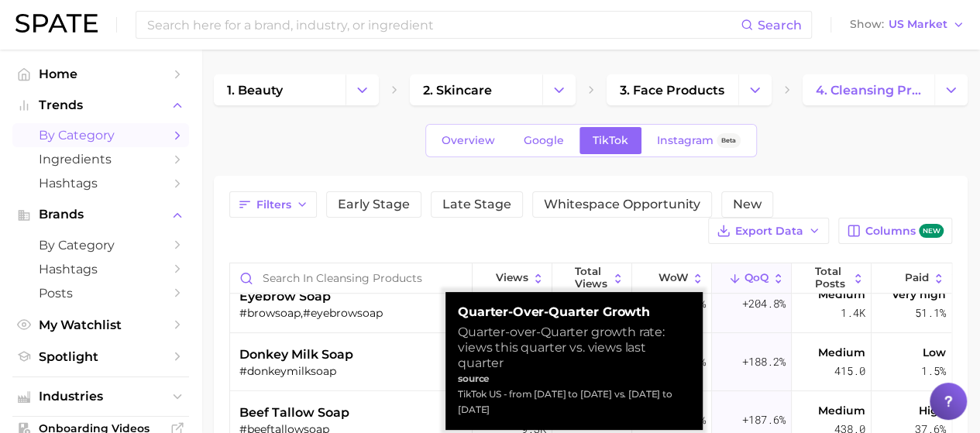
drag, startPoint x: 461, startPoint y: 332, endPoint x: 627, endPoint y: 414, distance: 185.7
click at [627, 414] on div "Quarter-over-Quarter Growth Quarter-over-Quarter growth rate: views this quarte…" at bounding box center [574, 360] width 232 height 113
copy div "Quarter-over-Quarter growth rate: views this quarter vs. views last quarter sou…"
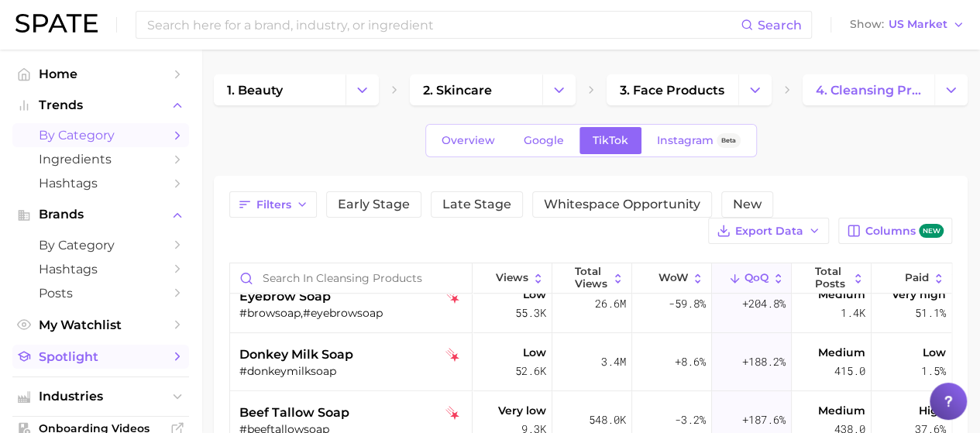
click at [107, 360] on span "Spotlight" at bounding box center [101, 356] width 124 height 15
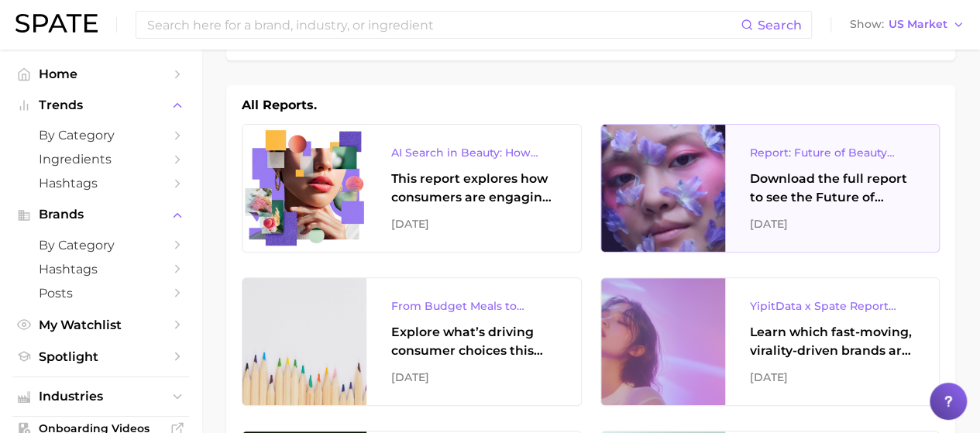
scroll to position [232, 0]
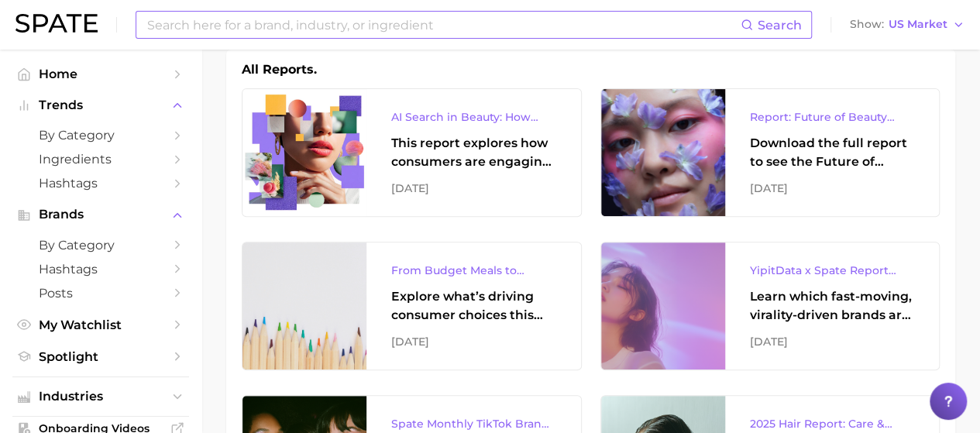
click at [392, 27] on input at bounding box center [443, 25] width 595 height 26
type input "FACIAL CLEANSERS"
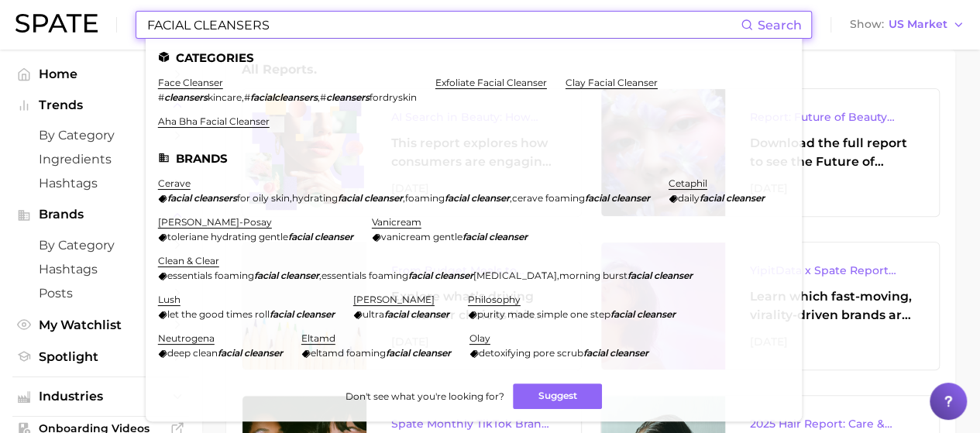
click at [179, 89] on li "face cleanser # cleansers kincare , # facialcleansers , # cleansers fordryskin" at bounding box center [287, 90] width 259 height 26
click at [198, 85] on link "face cleanser" at bounding box center [190, 83] width 65 height 12
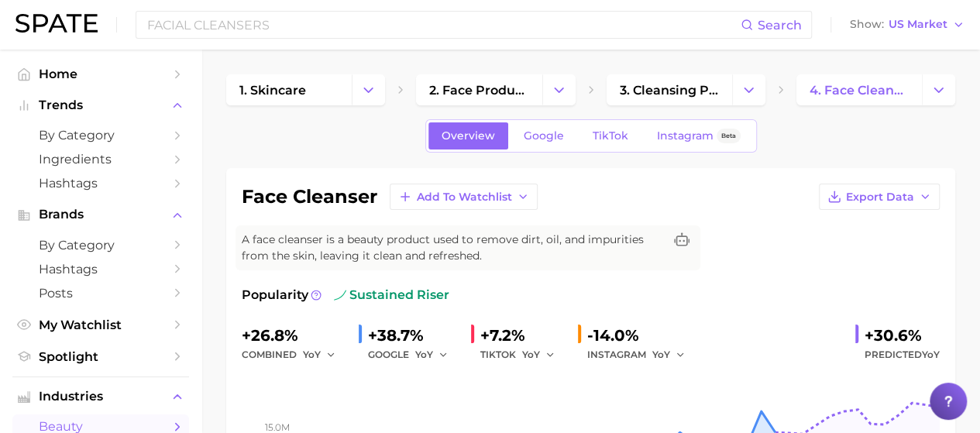
click at [545, 122] on div "Overview Google TikTok Instagram Beta" at bounding box center [591, 135] width 332 height 33
click at [558, 143] on link "Google" at bounding box center [543, 135] width 67 height 27
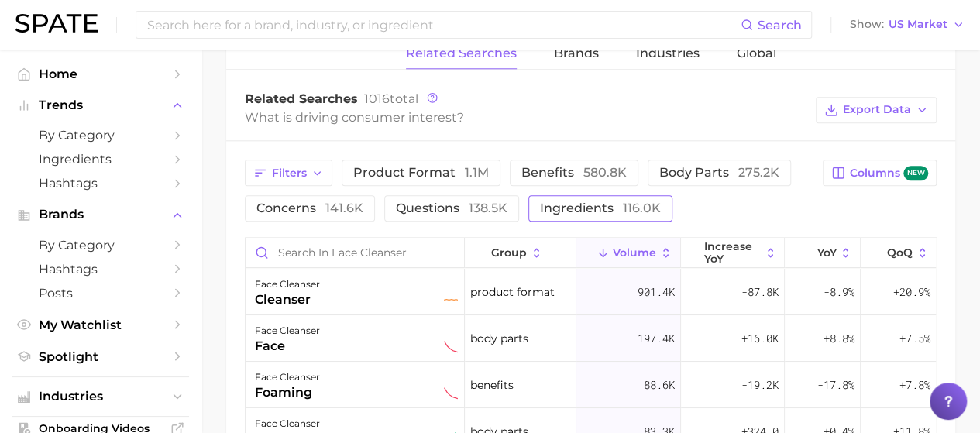
click at [610, 204] on span "ingredients 116.0k" at bounding box center [600, 208] width 121 height 15
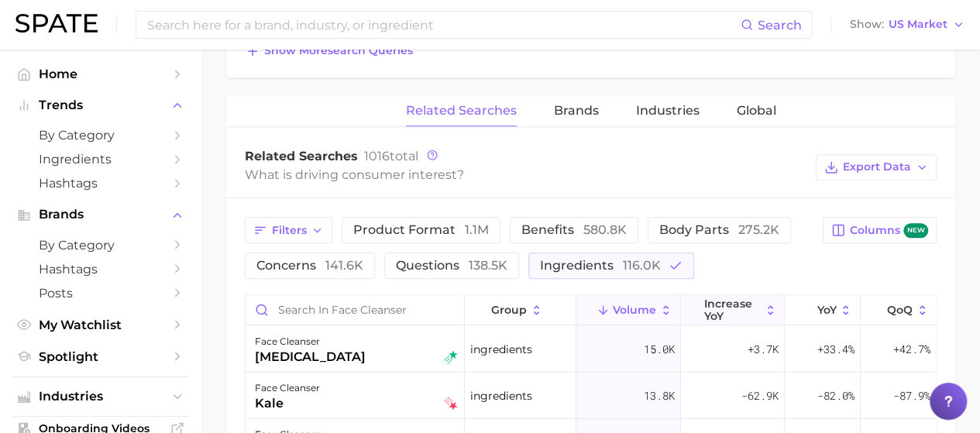
scroll to position [697, 0]
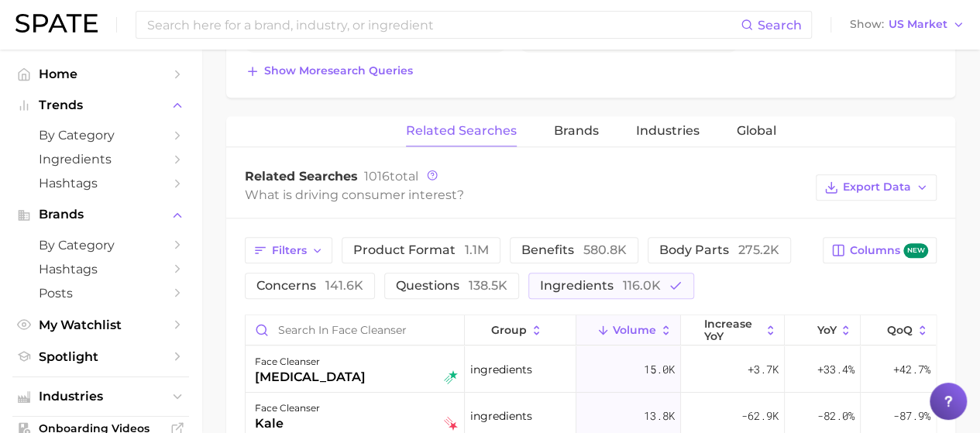
click at [648, 324] on span "Volume" at bounding box center [634, 330] width 43 height 12
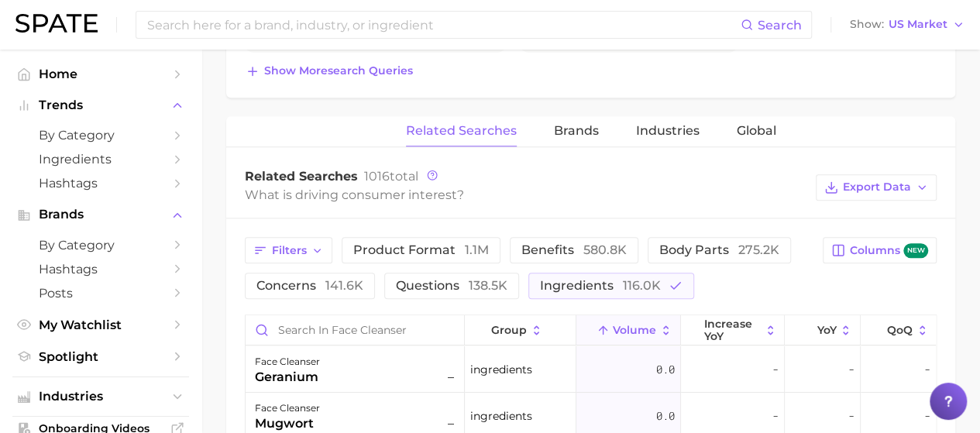
click at [648, 324] on span "Volume" at bounding box center [634, 330] width 43 height 12
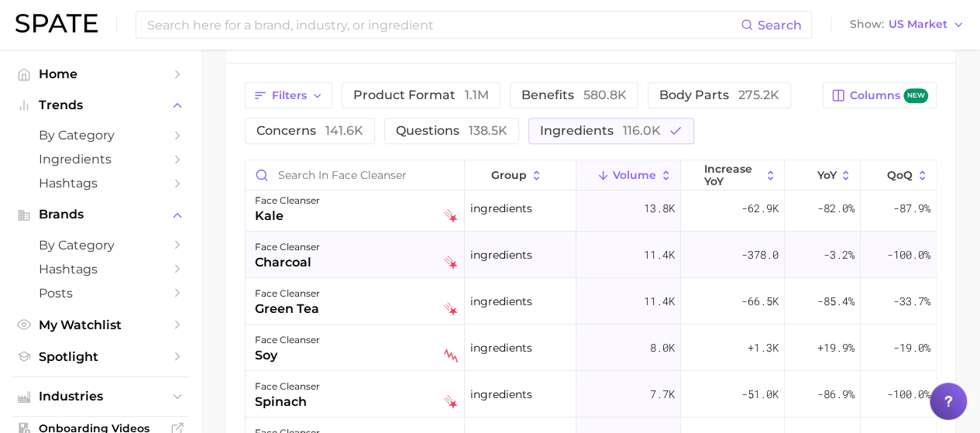
scroll to position [77, 0]
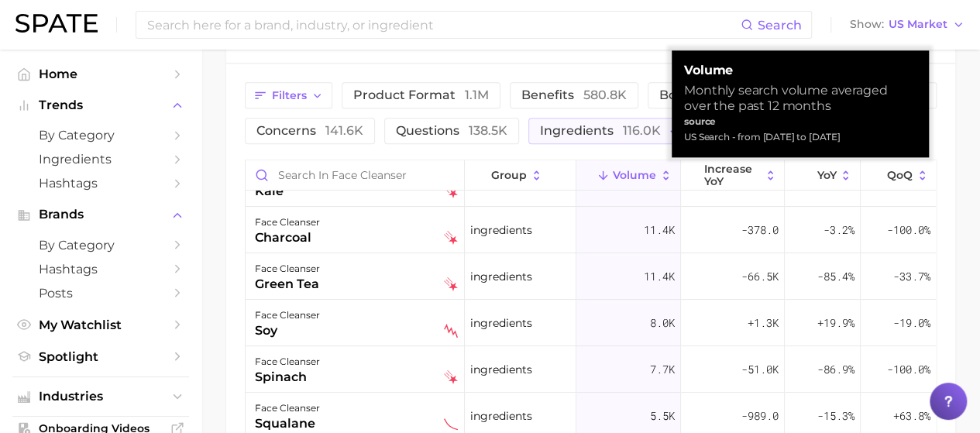
drag, startPoint x: 685, startPoint y: 92, endPoint x: 885, endPoint y: 132, distance: 203.9
click at [885, 132] on div "volume Monthly search volume averaged over the past 12 months source US Search …" at bounding box center [800, 104] width 232 height 82
copy div "Monthly search volume averaged over the past 12 months source US Search - from …"
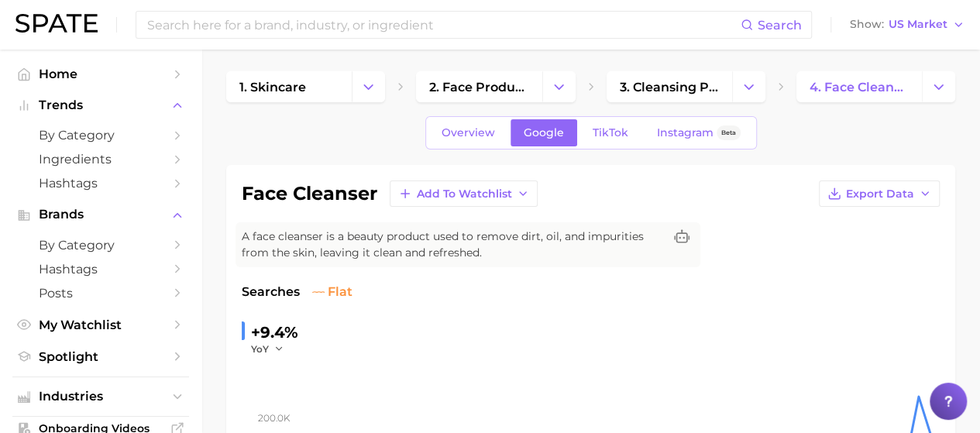
scroll to position [0, 0]
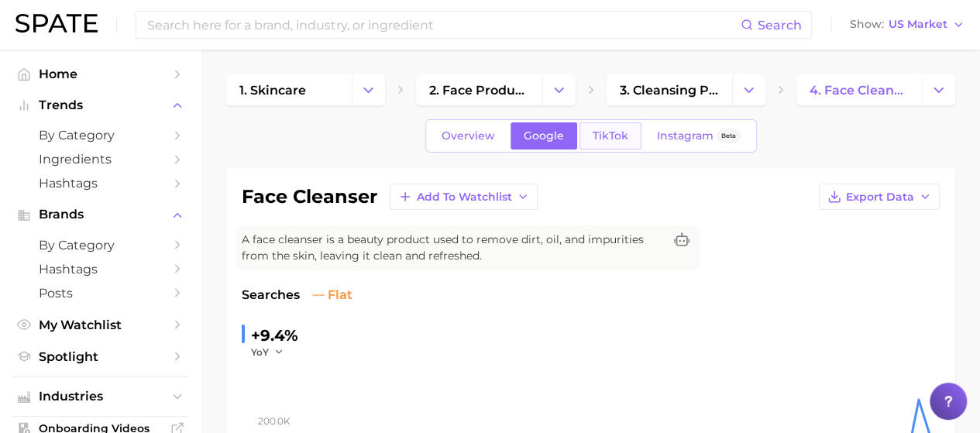
click at [619, 129] on span "TikTok" at bounding box center [611, 135] width 36 height 13
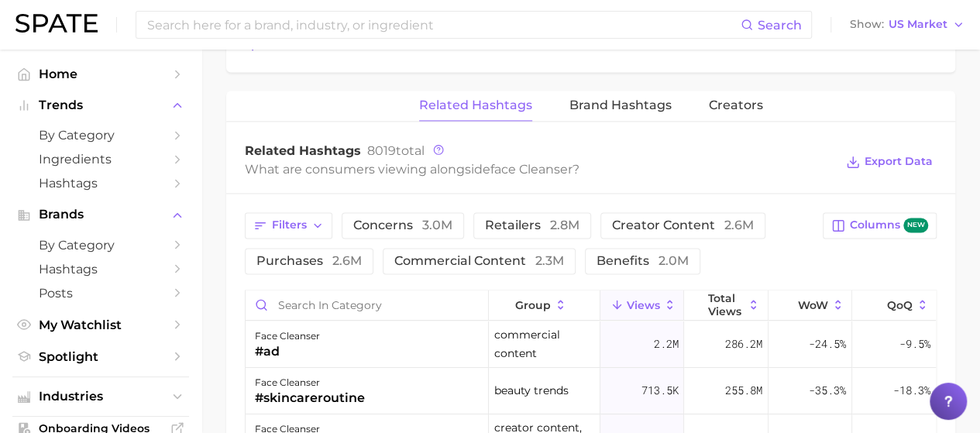
scroll to position [1239, 0]
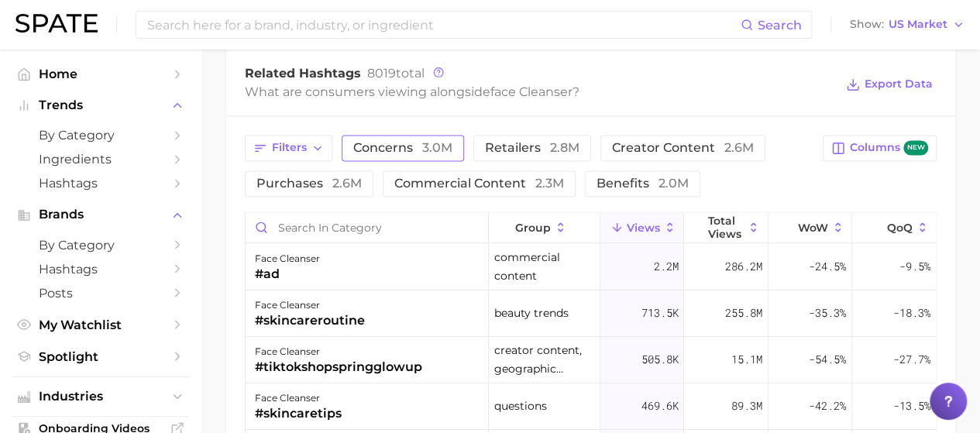
click at [384, 135] on button "concerns 3.0m" at bounding box center [403, 148] width 122 height 26
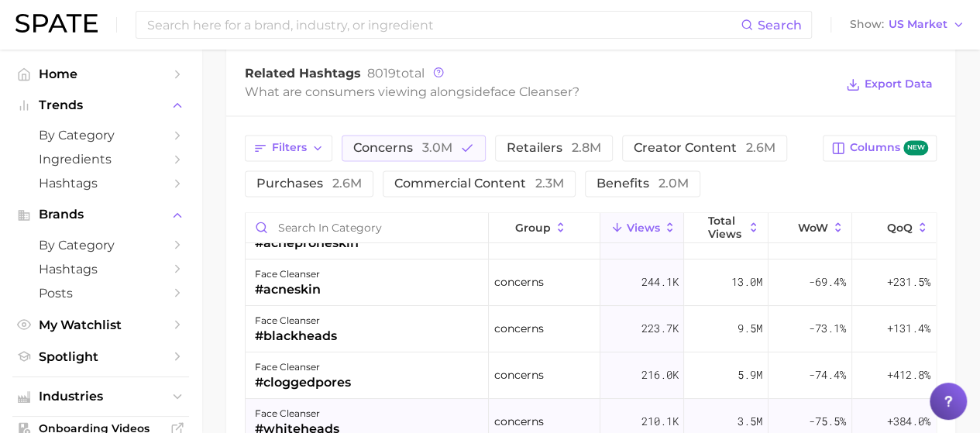
scroll to position [0, 0]
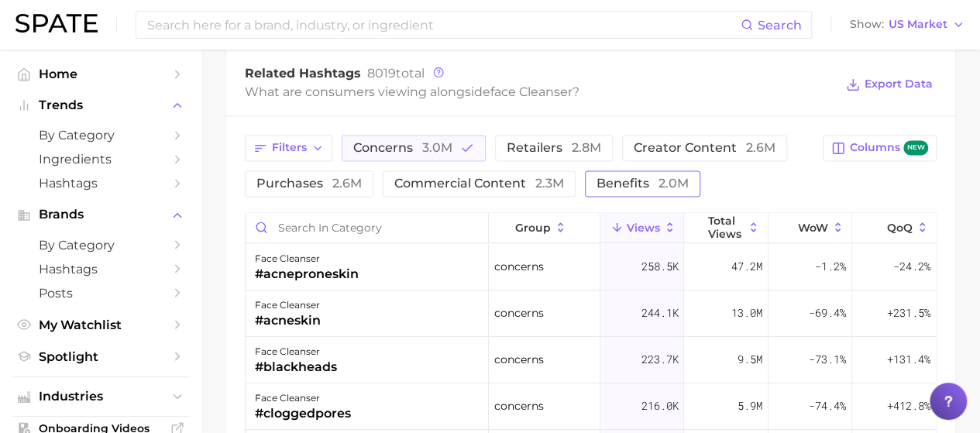
click at [610, 180] on span "benefits 2.0m" at bounding box center [642, 183] width 92 height 12
click at [668, 163] on div "Filters concerns 3.0m retailers 2.8m creator content 2.6m purchases 2.6m commer…" at bounding box center [529, 166] width 569 height 62
click at [672, 180] on span "2.0m" at bounding box center [673, 183] width 30 height 15
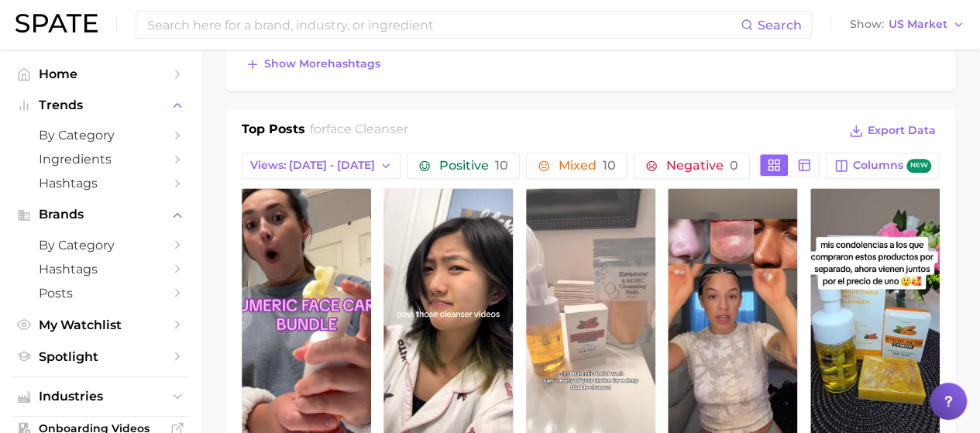
scroll to position [1162, 0]
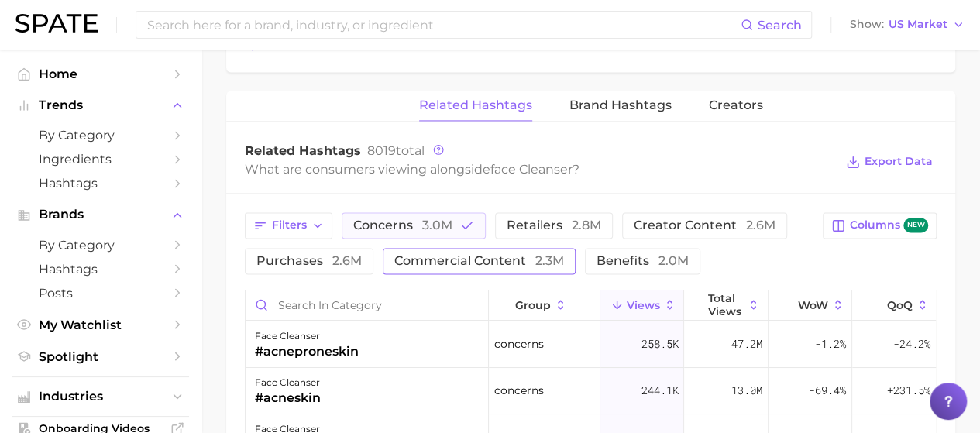
click at [484, 255] on span "commercial content 2.3m" at bounding box center [479, 261] width 170 height 12
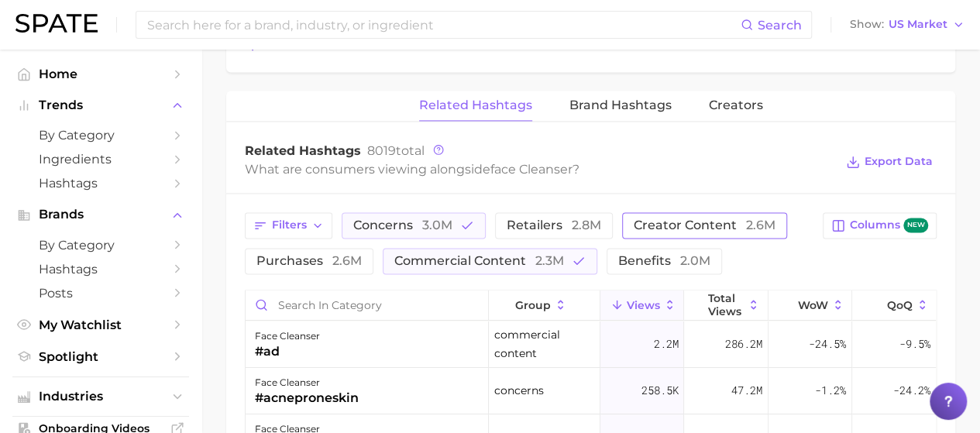
click at [634, 212] on button "creator content 2.6m" at bounding box center [704, 225] width 165 height 26
click at [565, 261] on button "commercial content 2.3m" at bounding box center [490, 261] width 215 height 26
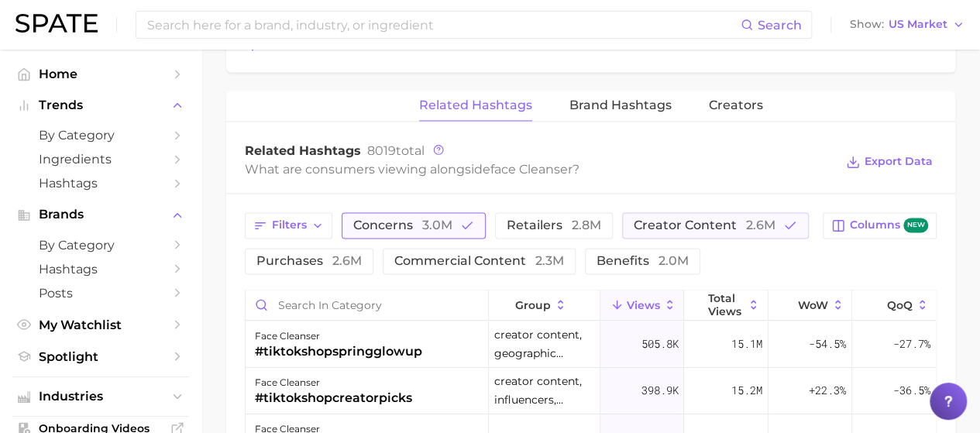
click at [428, 218] on span "3.0m" at bounding box center [437, 225] width 30 height 15
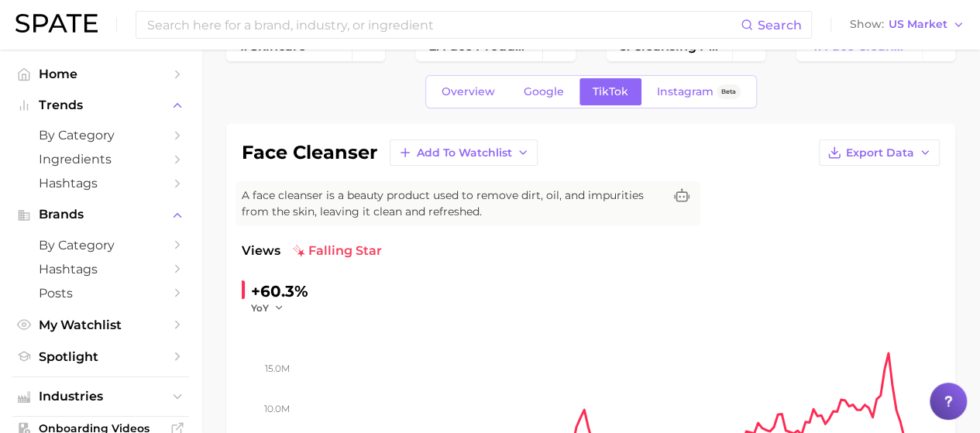
scroll to position [0, 0]
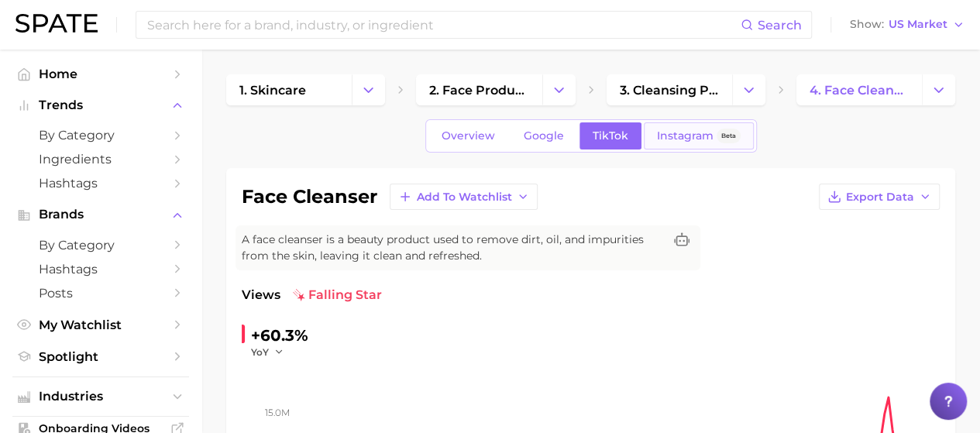
click at [674, 134] on span "Instagram" at bounding box center [685, 135] width 57 height 13
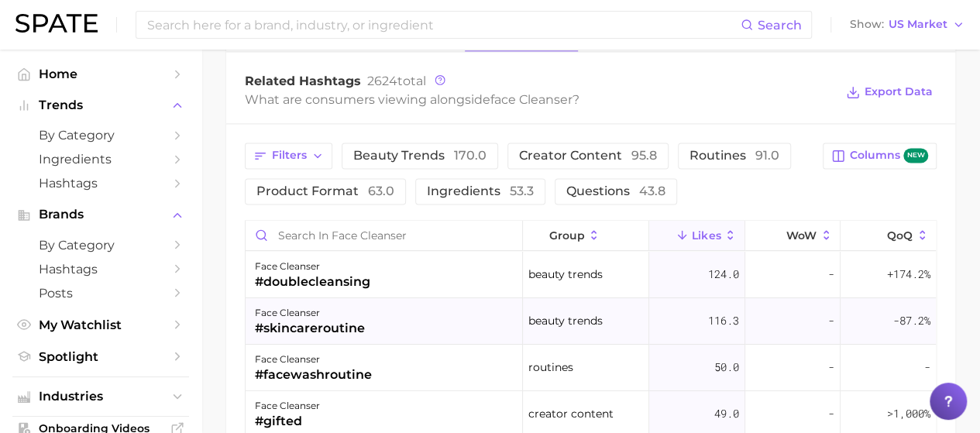
scroll to position [1162, 0]
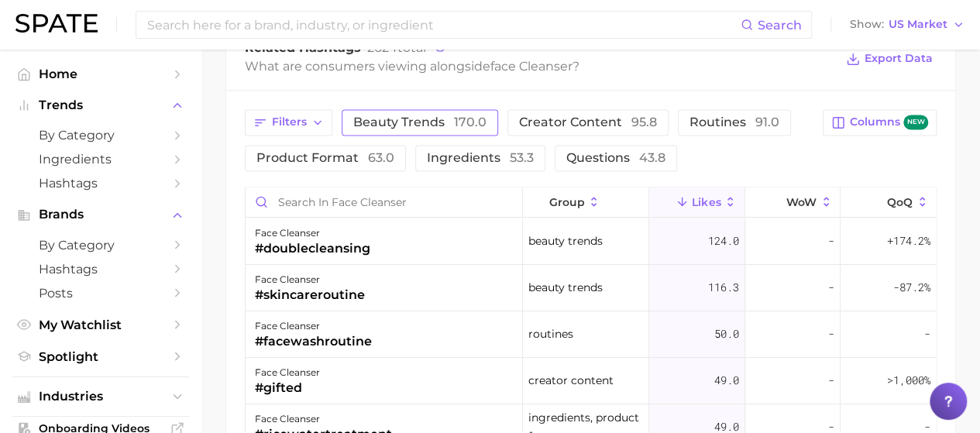
click at [442, 125] on button "Beauty trends 170.0" at bounding box center [420, 122] width 156 height 26
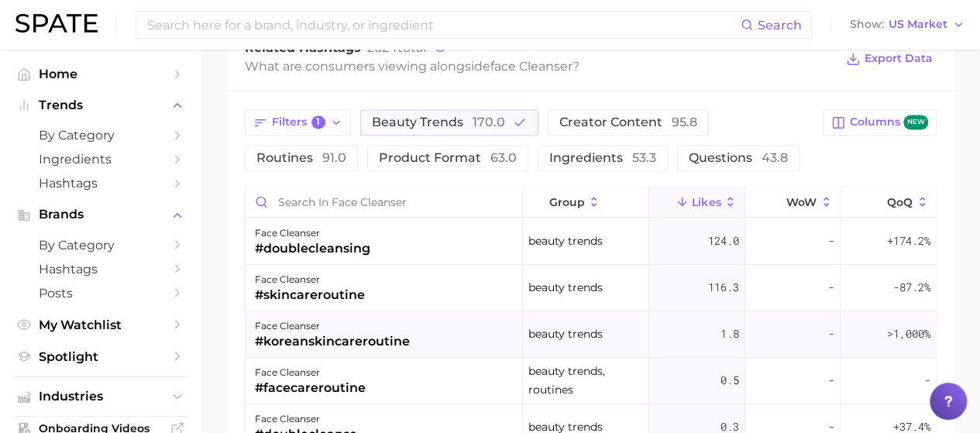
scroll to position [1084, 0]
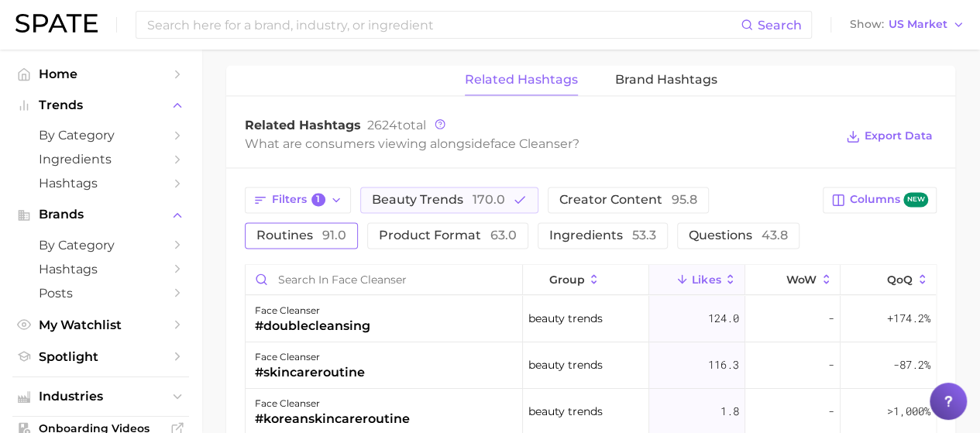
click at [288, 229] on span "Routines 91.0" at bounding box center [301, 235] width 90 height 12
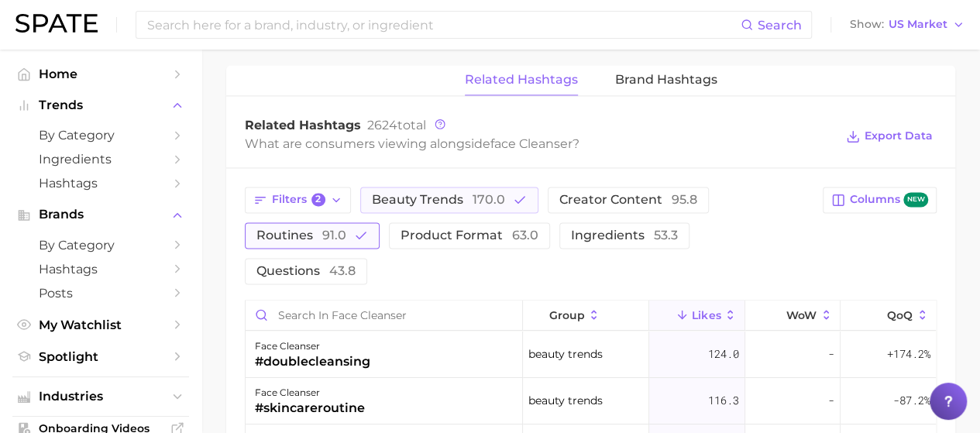
click at [318, 229] on span "Routines 91.0" at bounding box center [301, 235] width 90 height 12
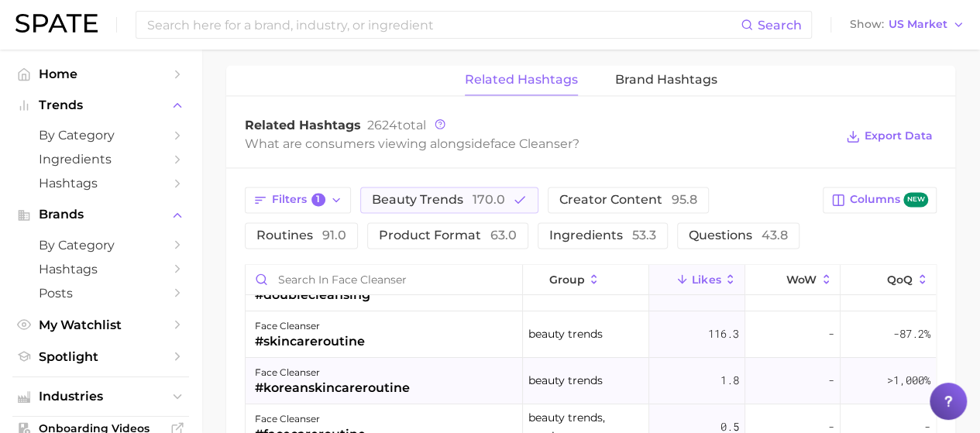
scroll to position [0, 0]
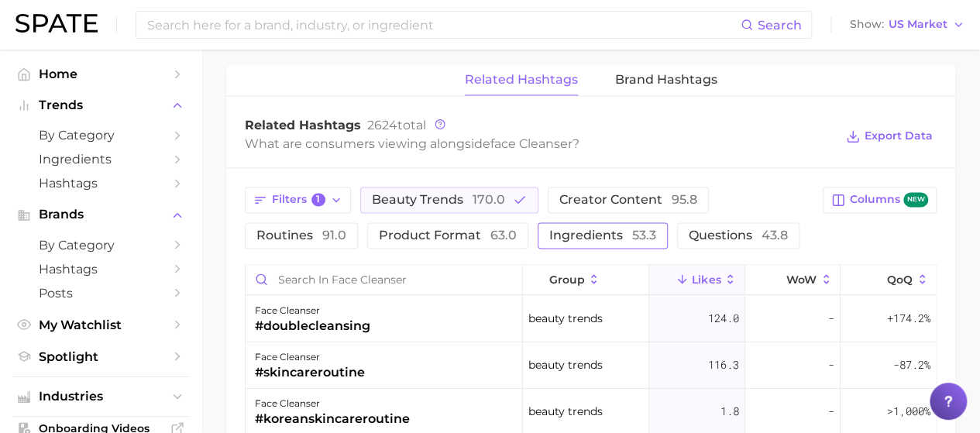
click at [577, 229] on span "Ingredients 53.3" at bounding box center [602, 235] width 107 height 12
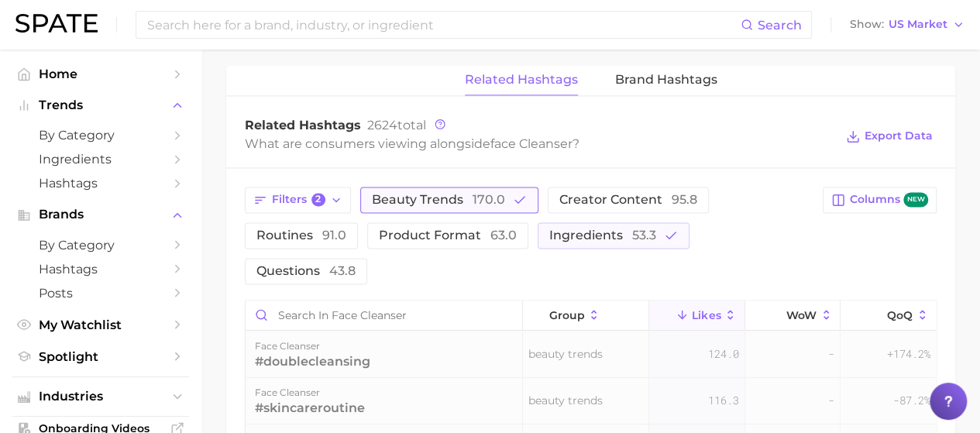
click at [495, 198] on span "170.0" at bounding box center [489, 199] width 33 height 15
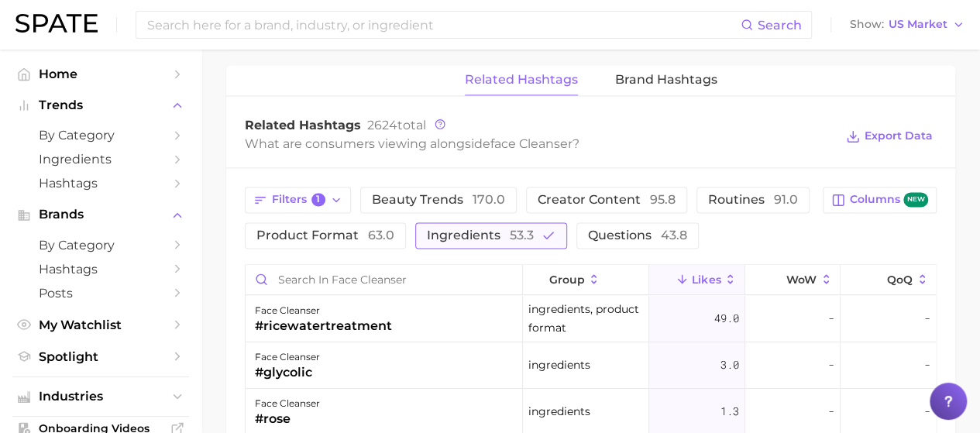
click at [539, 222] on button "Ingredients 53.3" at bounding box center [491, 235] width 152 height 26
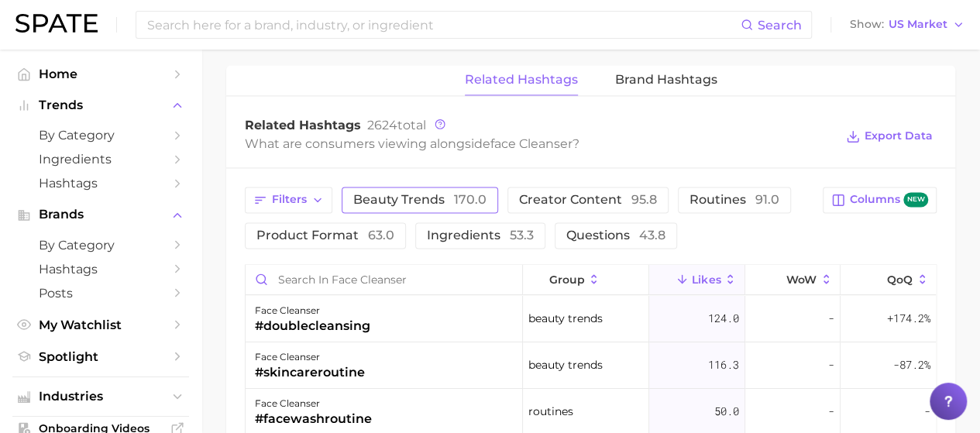
click at [432, 194] on span "Beauty trends 170.0" at bounding box center [419, 200] width 133 height 12
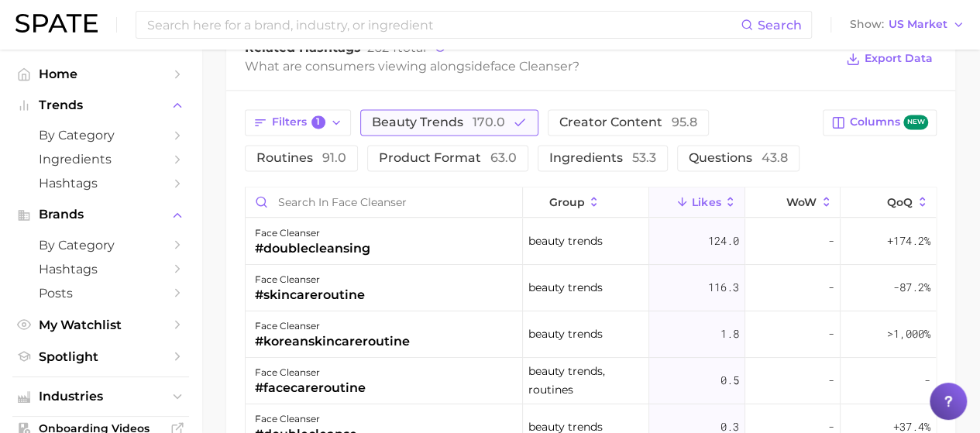
click at [517, 115] on icon "button" at bounding box center [520, 122] width 14 height 14
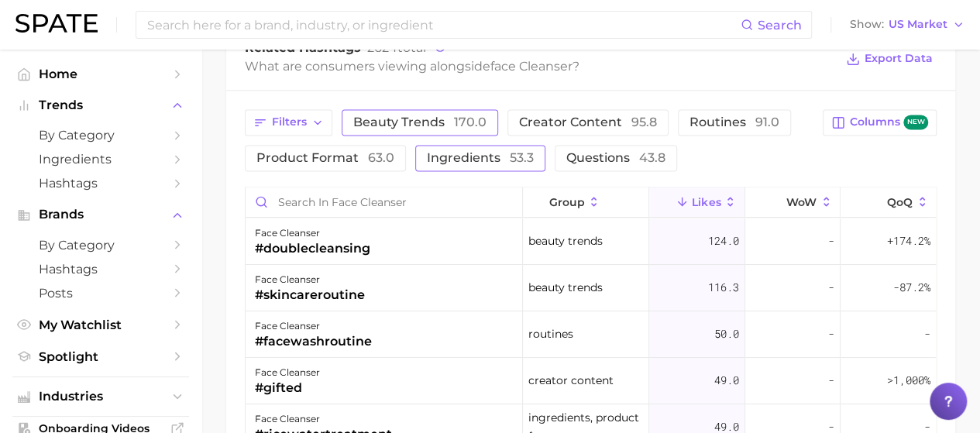
click at [462, 165] on button "Ingredients 53.3" at bounding box center [480, 158] width 130 height 26
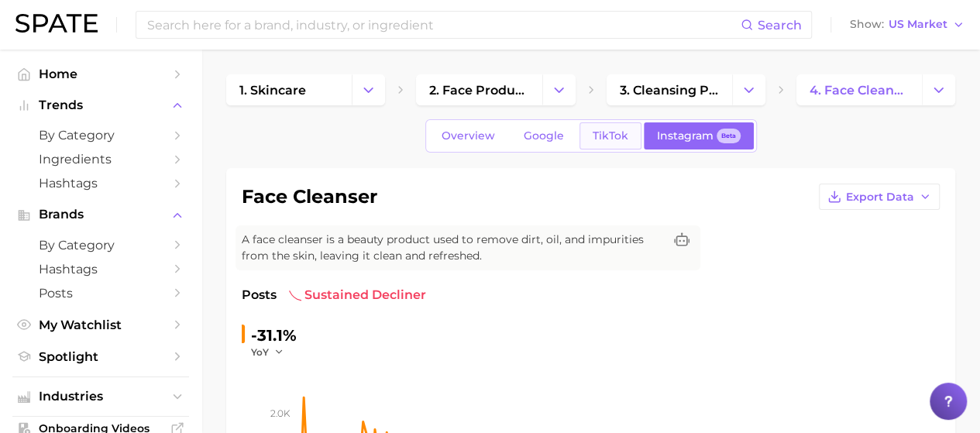
click at [603, 136] on span "TikTok" at bounding box center [611, 135] width 36 height 13
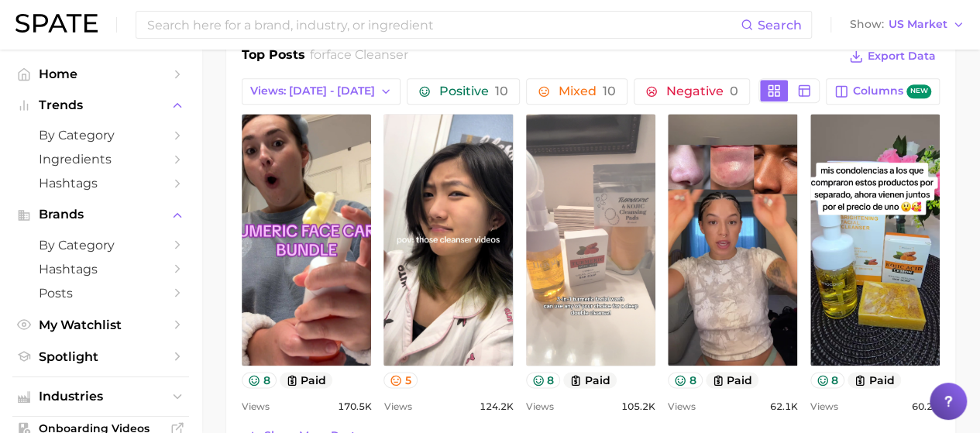
scroll to position [775, 0]
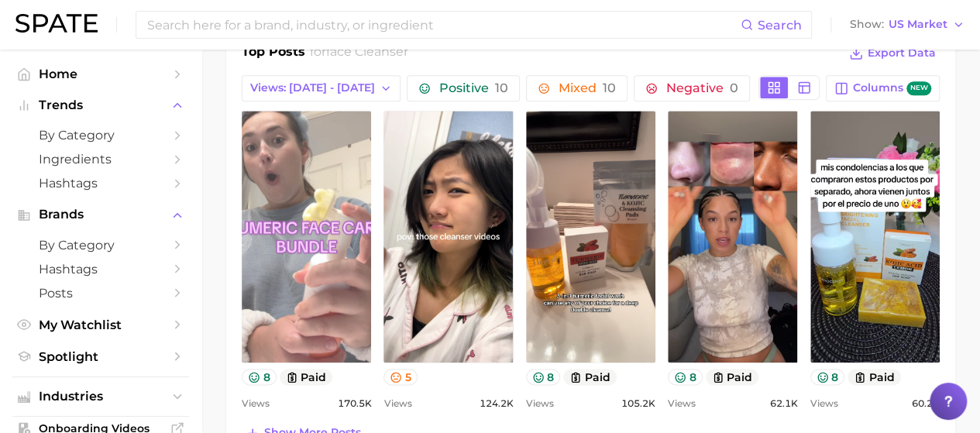
click at [257, 239] on link "view post on TikTok" at bounding box center [306, 237] width 129 height 252
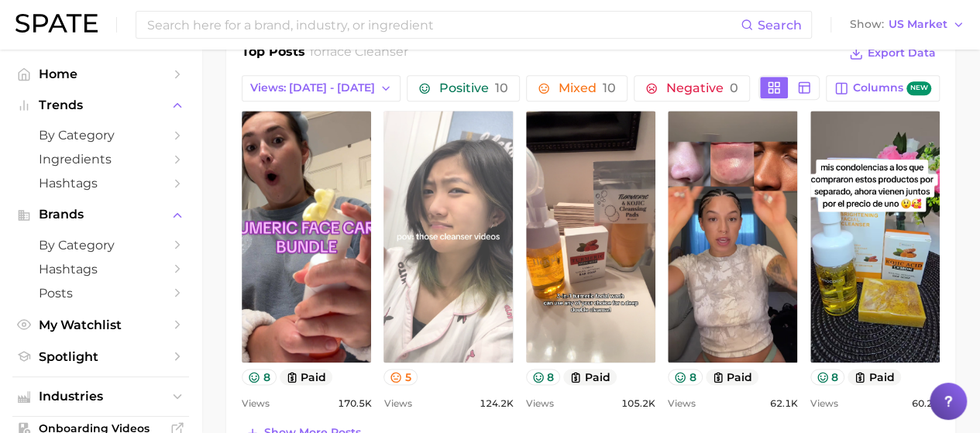
click at [460, 238] on link "view post on TikTok" at bounding box center [447, 237] width 129 height 252
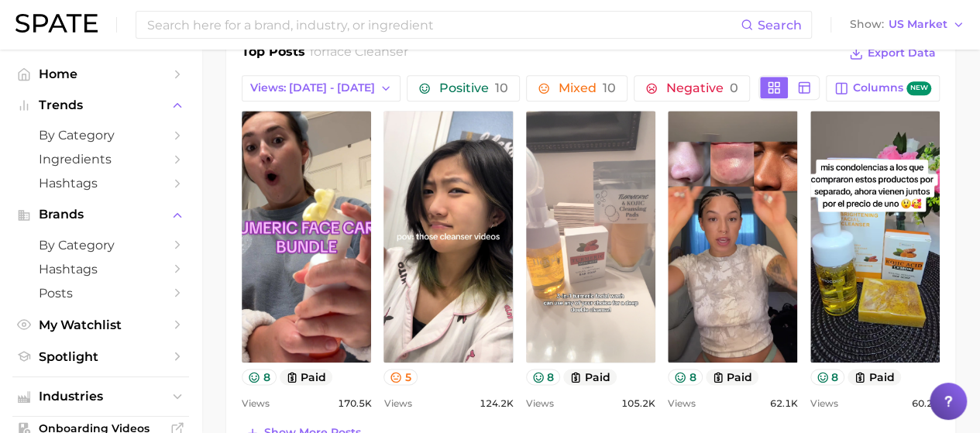
click at [612, 295] on link "view post on TikTok" at bounding box center [590, 237] width 129 height 252
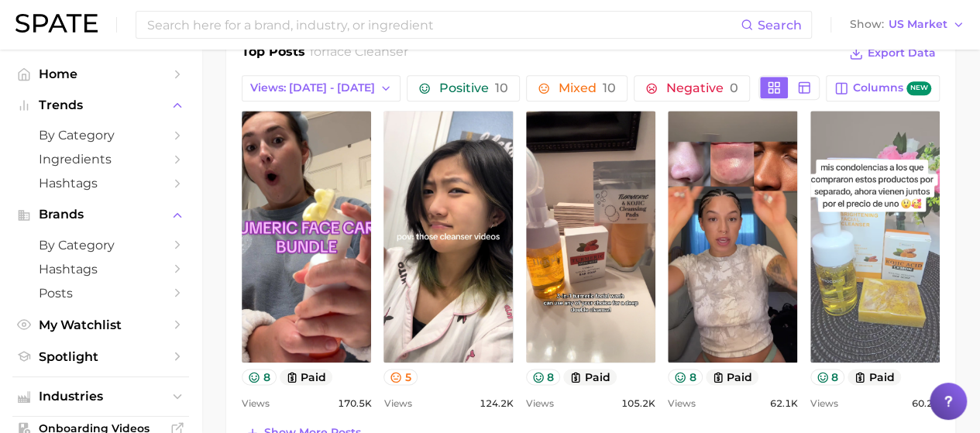
click at [885, 239] on link "view post on TikTok" at bounding box center [874, 237] width 129 height 252
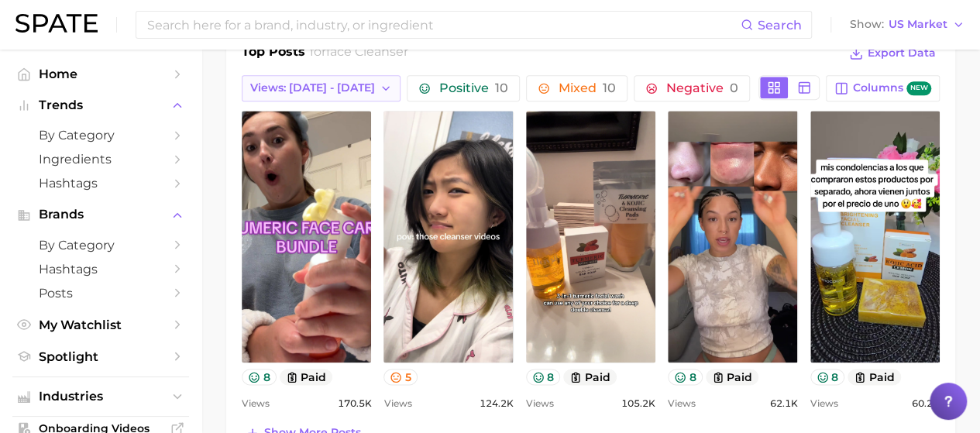
click at [305, 89] on span "Views: [DATE] - [DATE]" at bounding box center [312, 87] width 125 height 13
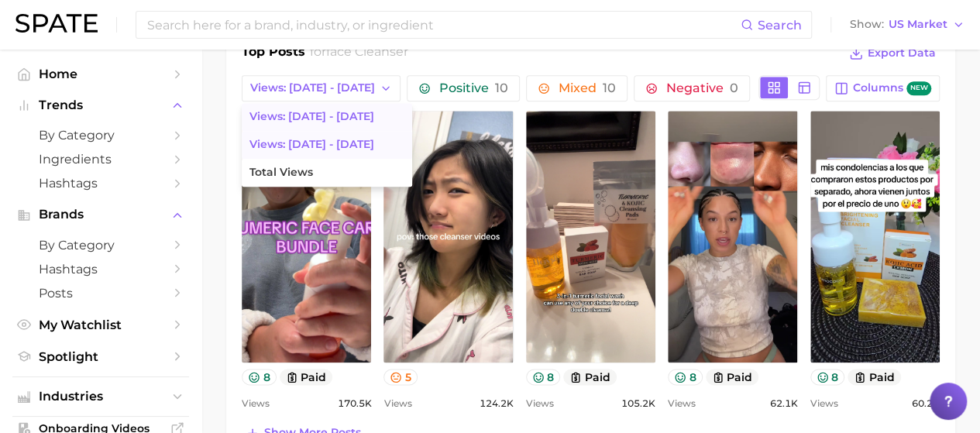
click at [324, 144] on span "Views: [DATE] - [DATE]" at bounding box center [311, 144] width 125 height 13
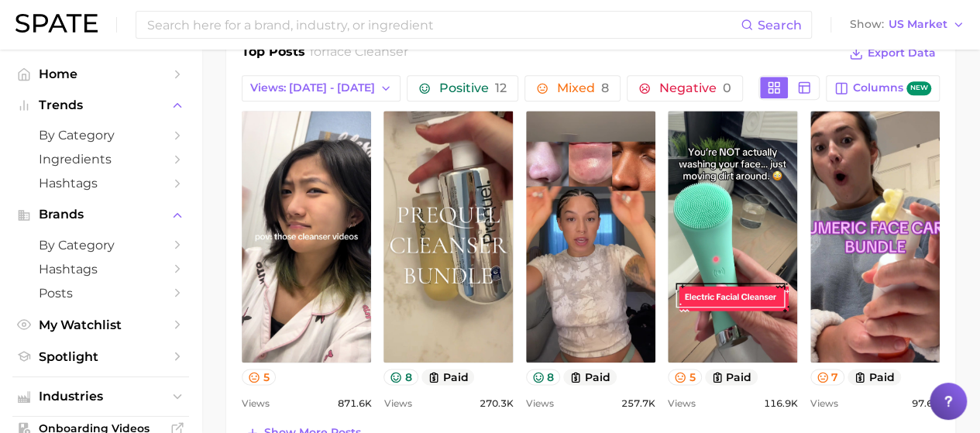
scroll to position [0, 0]
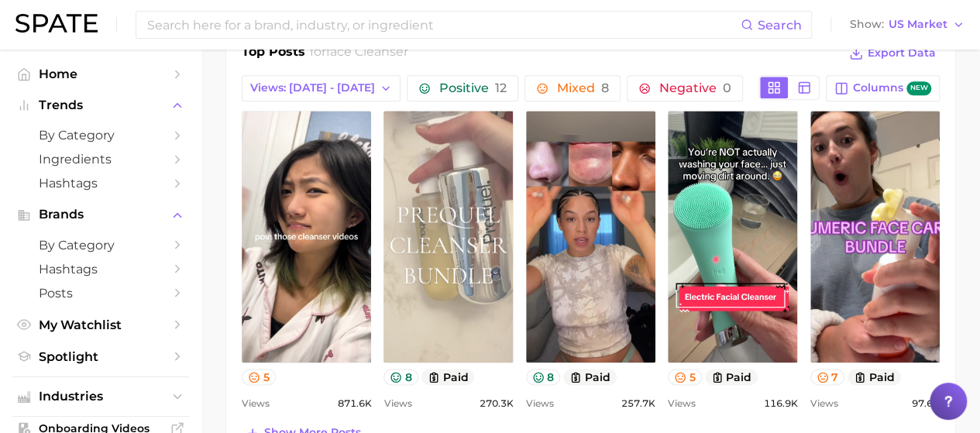
click at [476, 298] on link "view post on TikTok" at bounding box center [447, 237] width 129 height 252
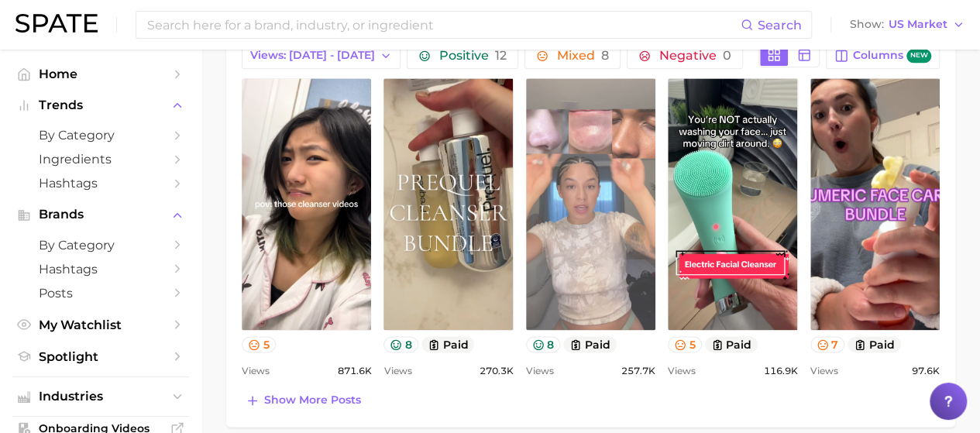
scroll to position [697, 0]
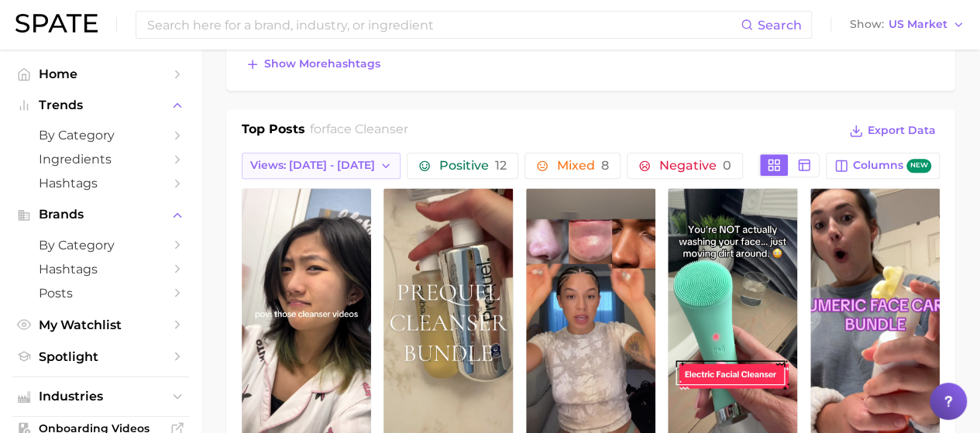
click at [380, 165] on icon "button" at bounding box center [386, 166] width 12 height 12
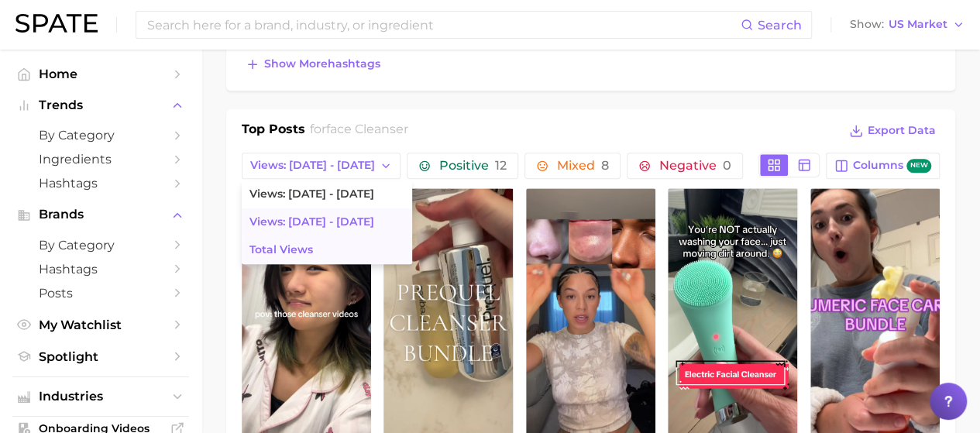
click at [338, 255] on button "Total Views" at bounding box center [327, 250] width 170 height 28
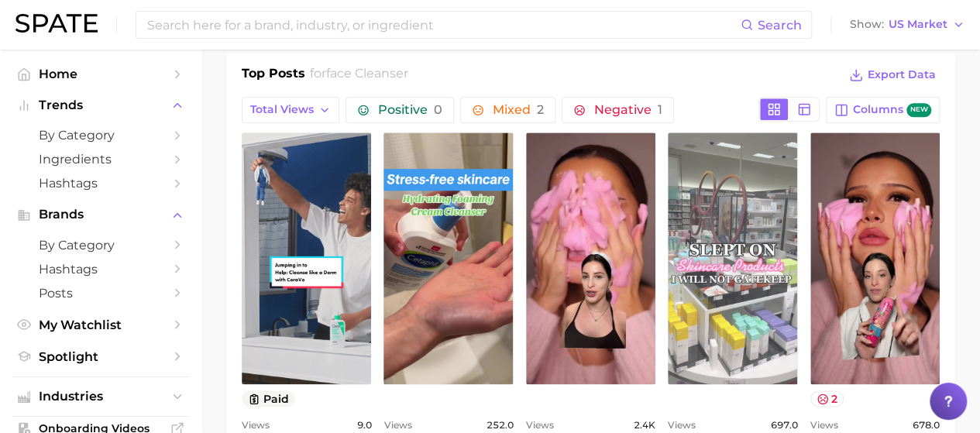
scroll to position [775, 0]
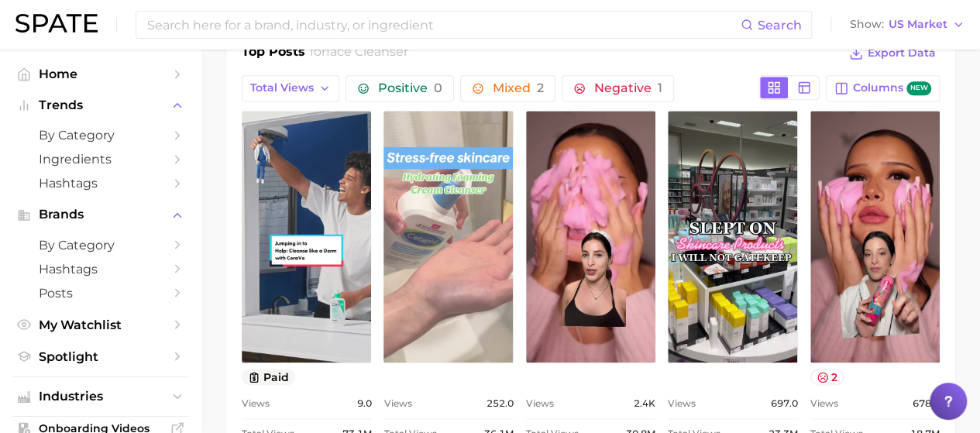
click at [477, 253] on link "view post on TikTok" at bounding box center [447, 237] width 129 height 252
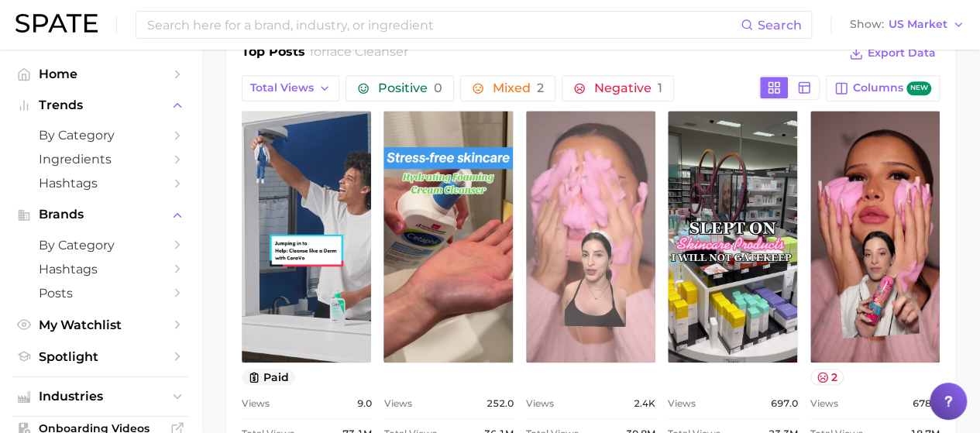
click at [606, 283] on link "view post on TikTok" at bounding box center [590, 237] width 129 height 252
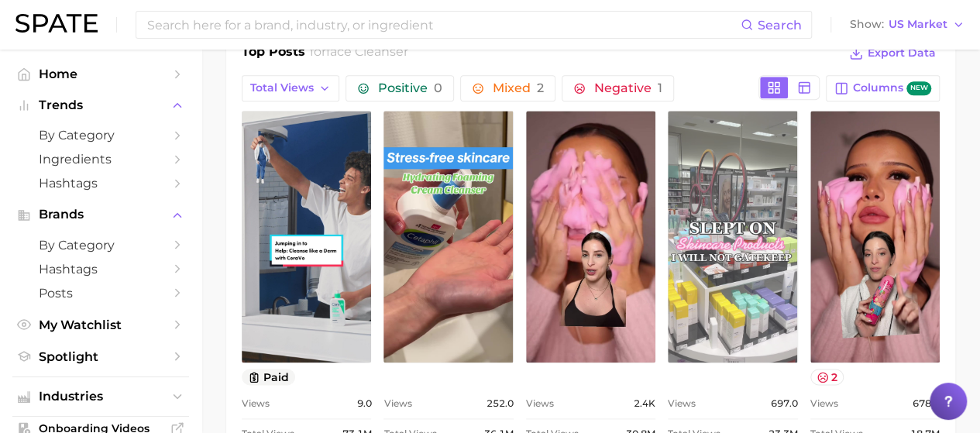
click at [772, 287] on link "view post on TikTok" at bounding box center [732, 237] width 129 height 252
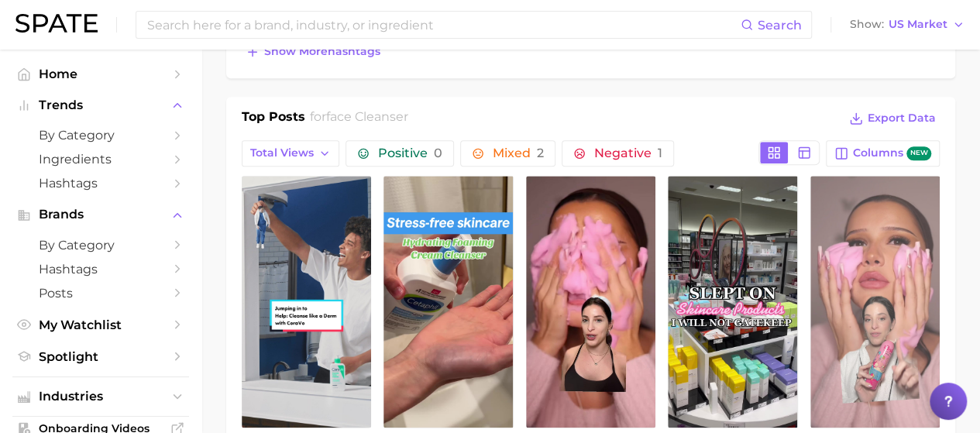
scroll to position [697, 0]
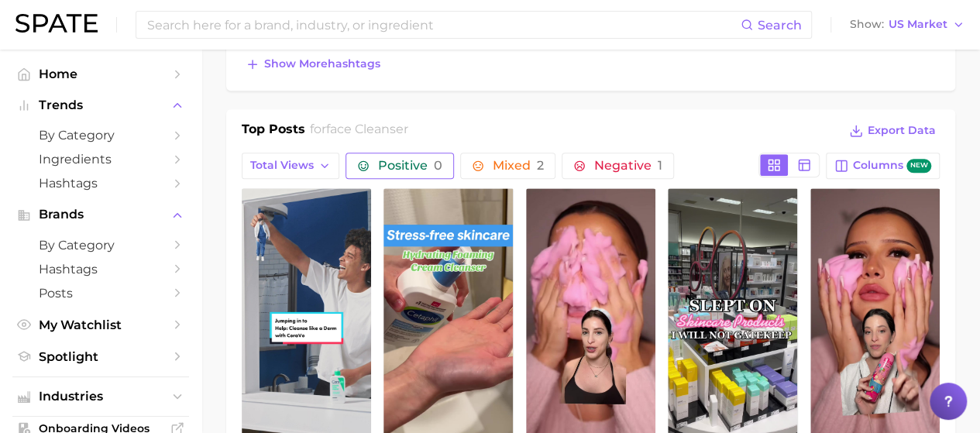
click at [419, 162] on span "Positive 0" at bounding box center [410, 166] width 64 height 12
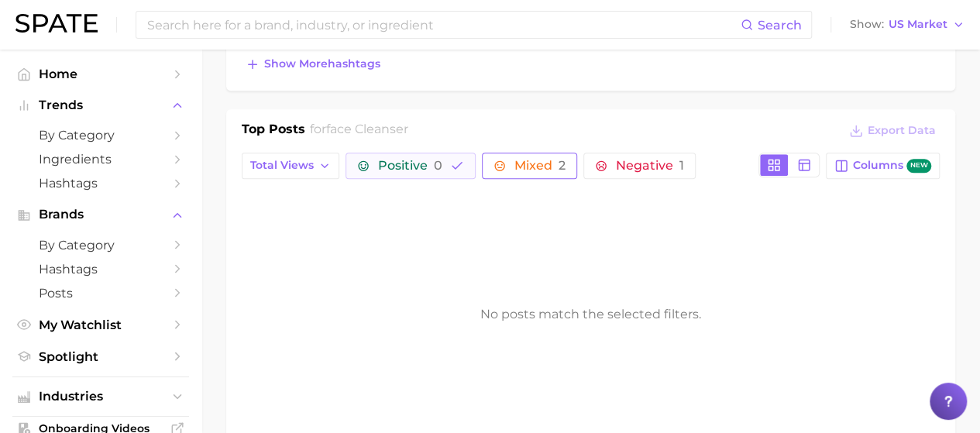
click at [553, 160] on span "Mixed 2" at bounding box center [539, 166] width 51 height 12
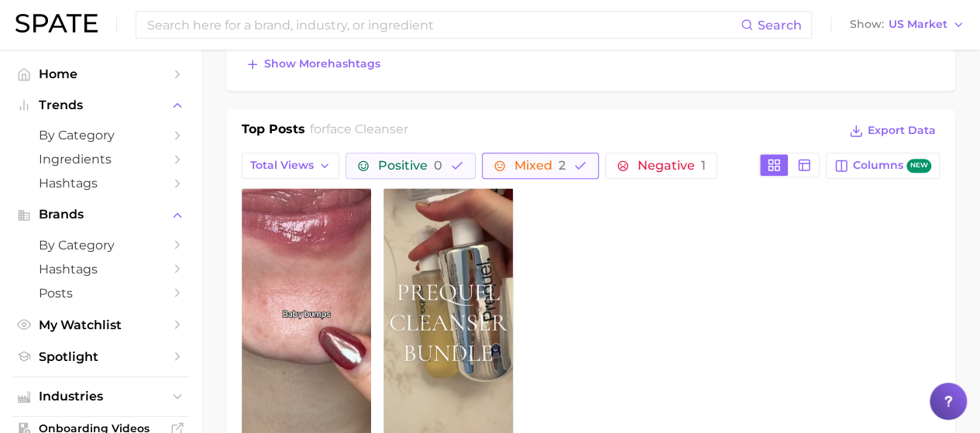
scroll to position [0, 0]
click at [638, 160] on span "Negative 1" at bounding box center [672, 166] width 68 height 12
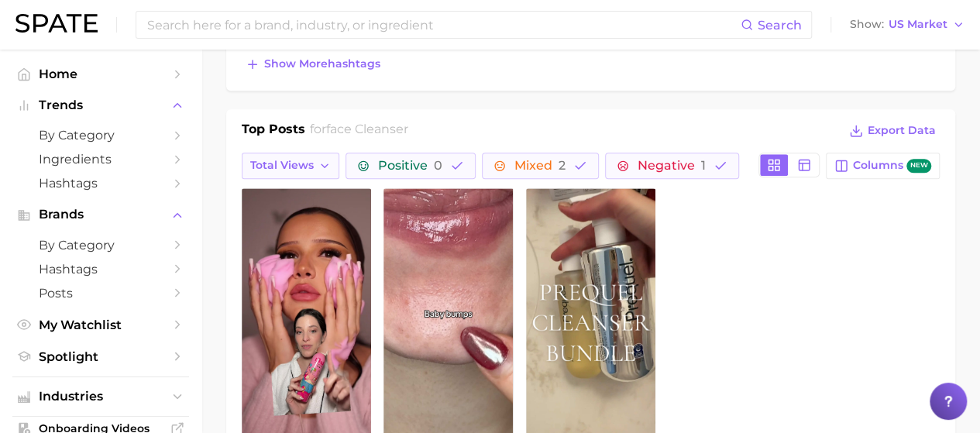
click at [273, 166] on span "Total Views" at bounding box center [282, 165] width 64 height 13
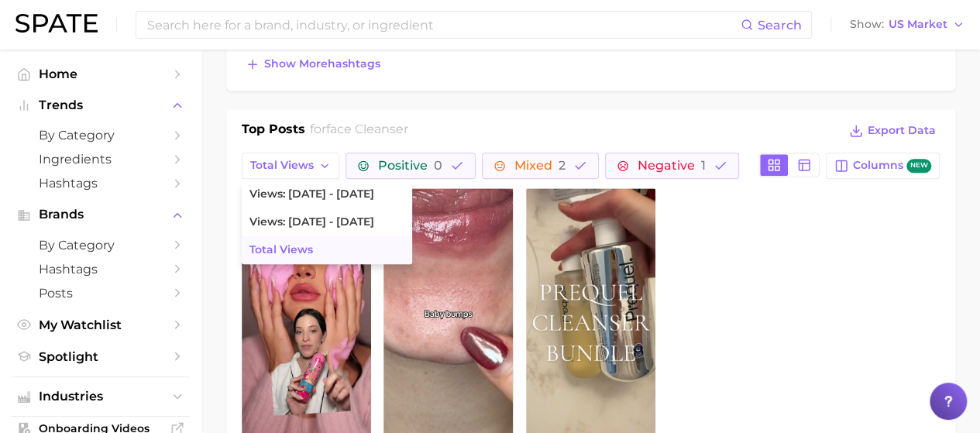
click at [273, 253] on span "Total Views" at bounding box center [281, 249] width 64 height 13
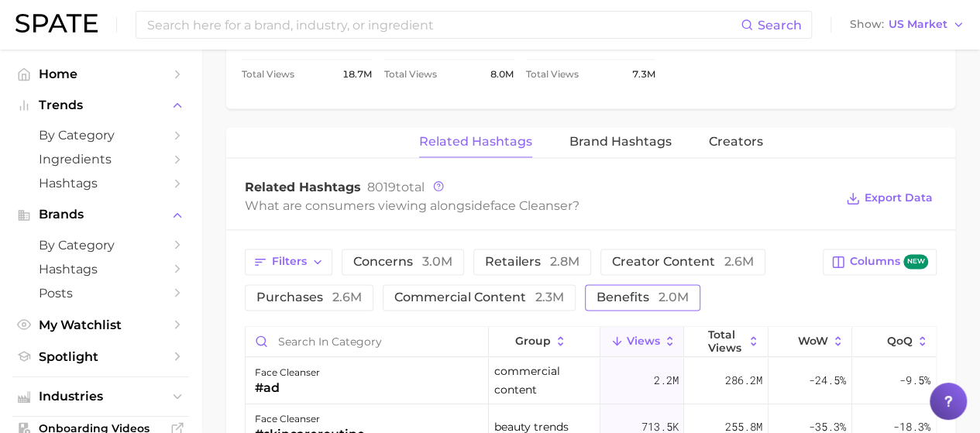
scroll to position [1162, 0]
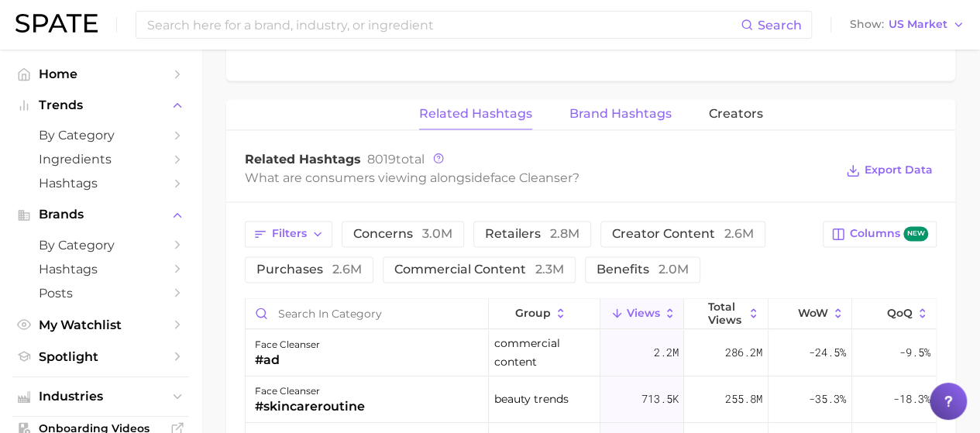
click at [625, 107] on span "Brand Hashtags" at bounding box center [620, 114] width 102 height 14
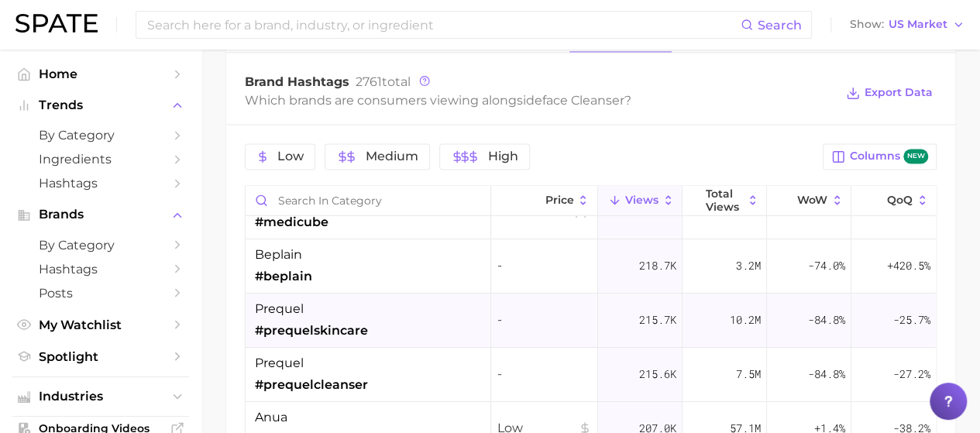
scroll to position [0, 0]
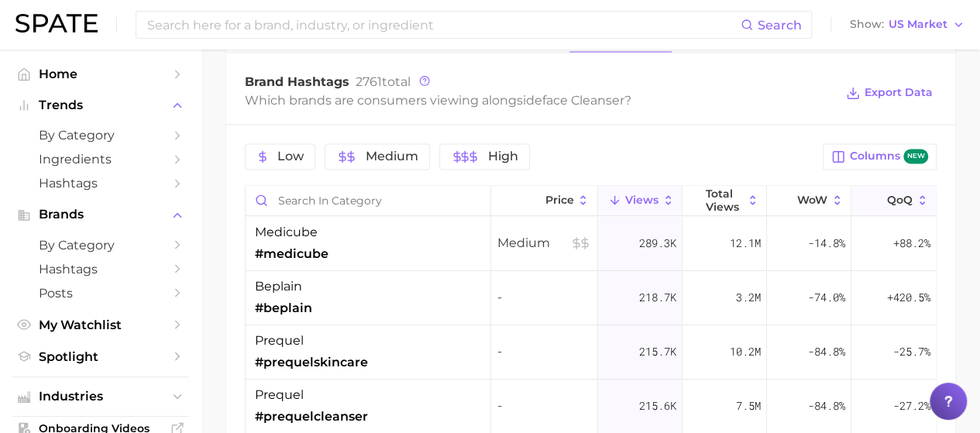
click at [887, 199] on span "QoQ" at bounding box center [900, 200] width 26 height 12
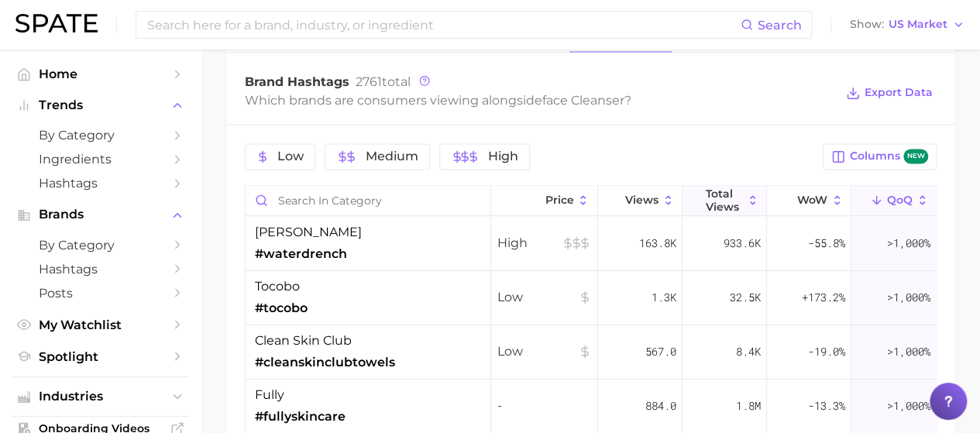
click at [734, 193] on button "Total Views" at bounding box center [724, 201] width 84 height 30
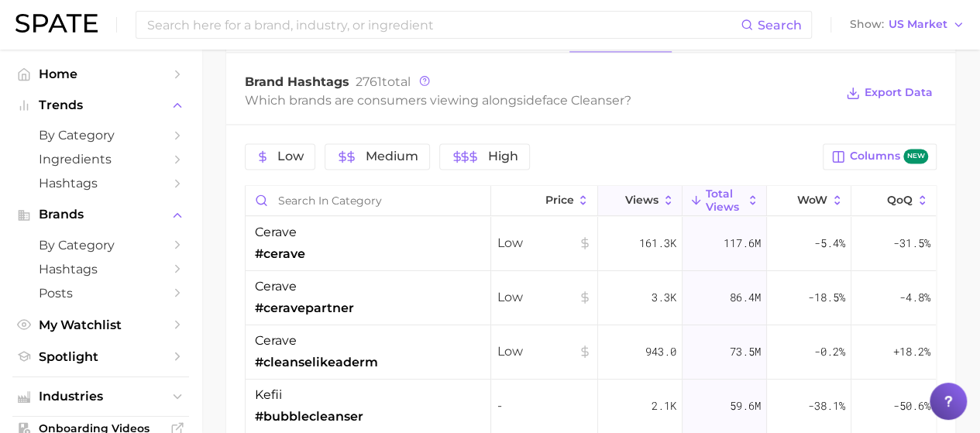
click at [632, 194] on span "Views" at bounding box center [641, 200] width 33 height 12
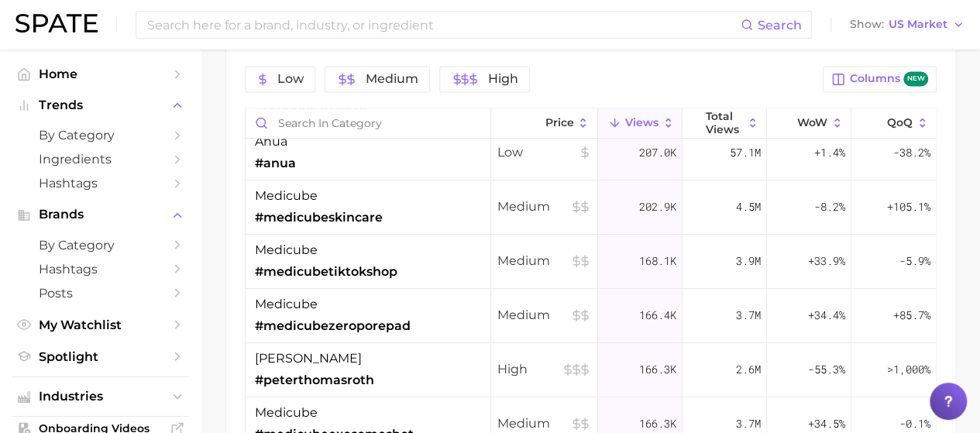
scroll to position [232, 0]
